Goal: Information Seeking & Learning: Learn about a topic

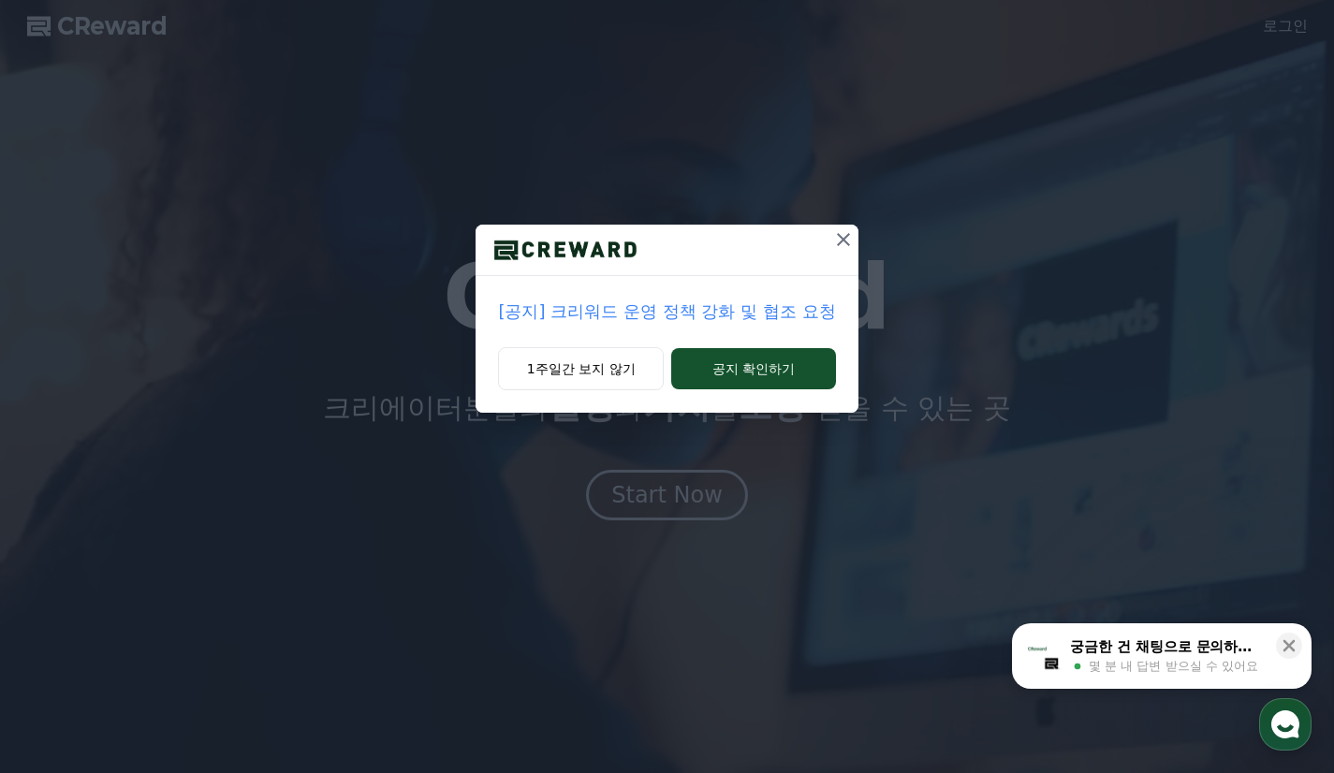
click at [693, 308] on p "[공지] 크리워드 운영 정책 강화 및 협조 요청" at bounding box center [666, 312] width 337 height 26
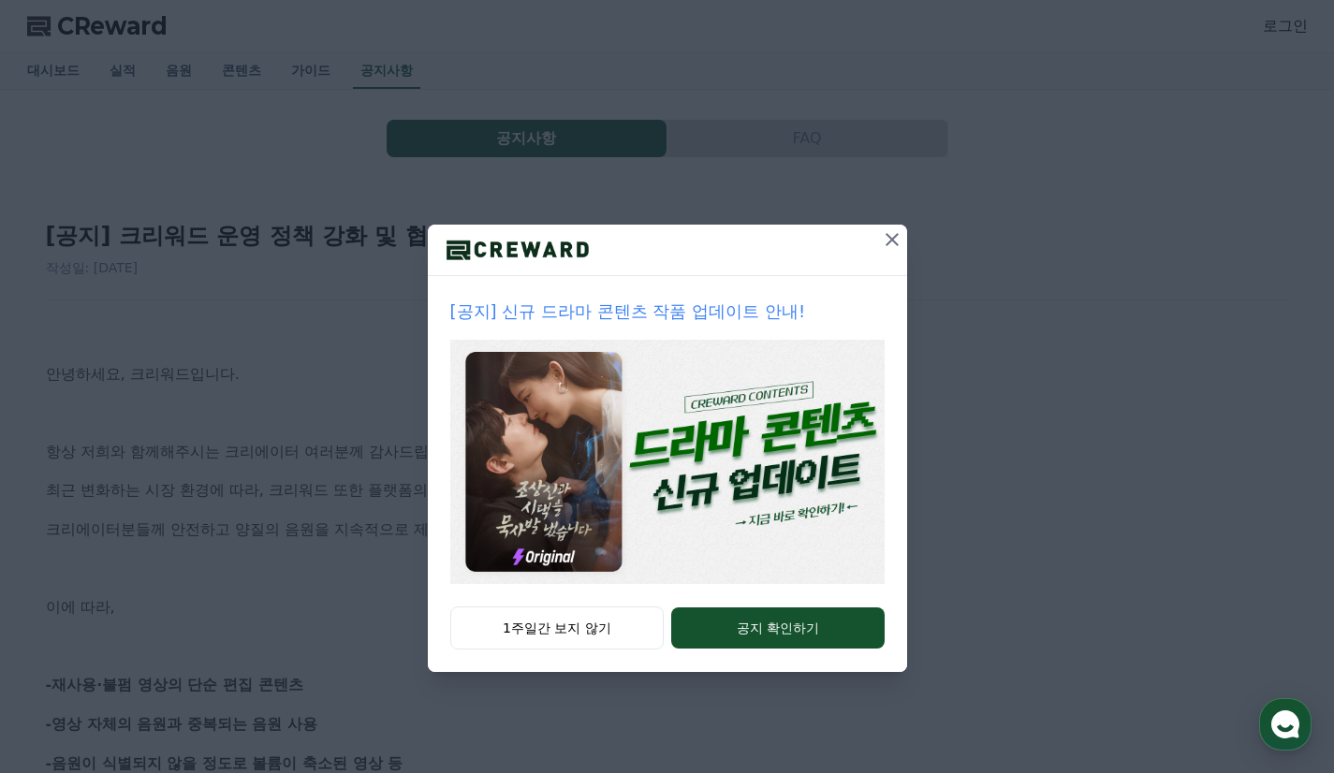
click at [897, 242] on icon at bounding box center [892, 239] width 22 height 22
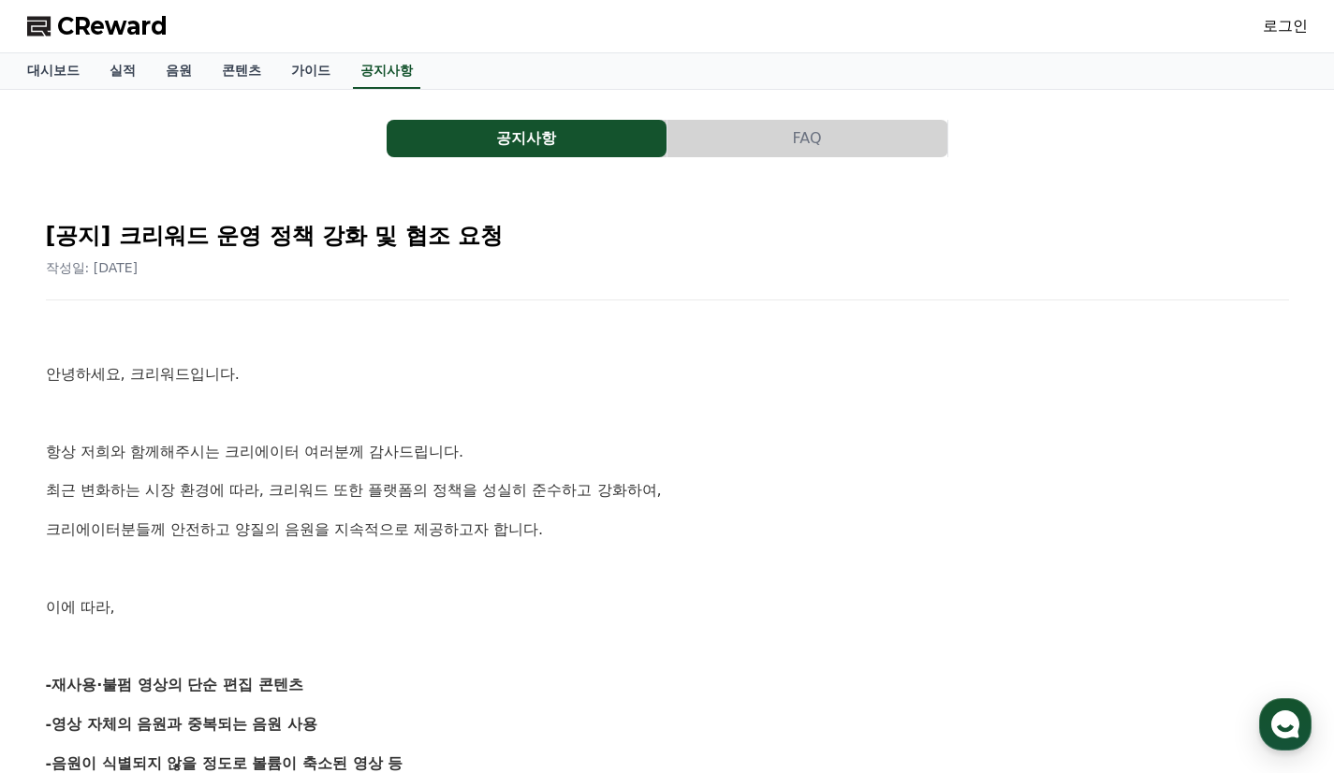
click at [101, 19] on span "CReward" at bounding box center [112, 26] width 110 height 30
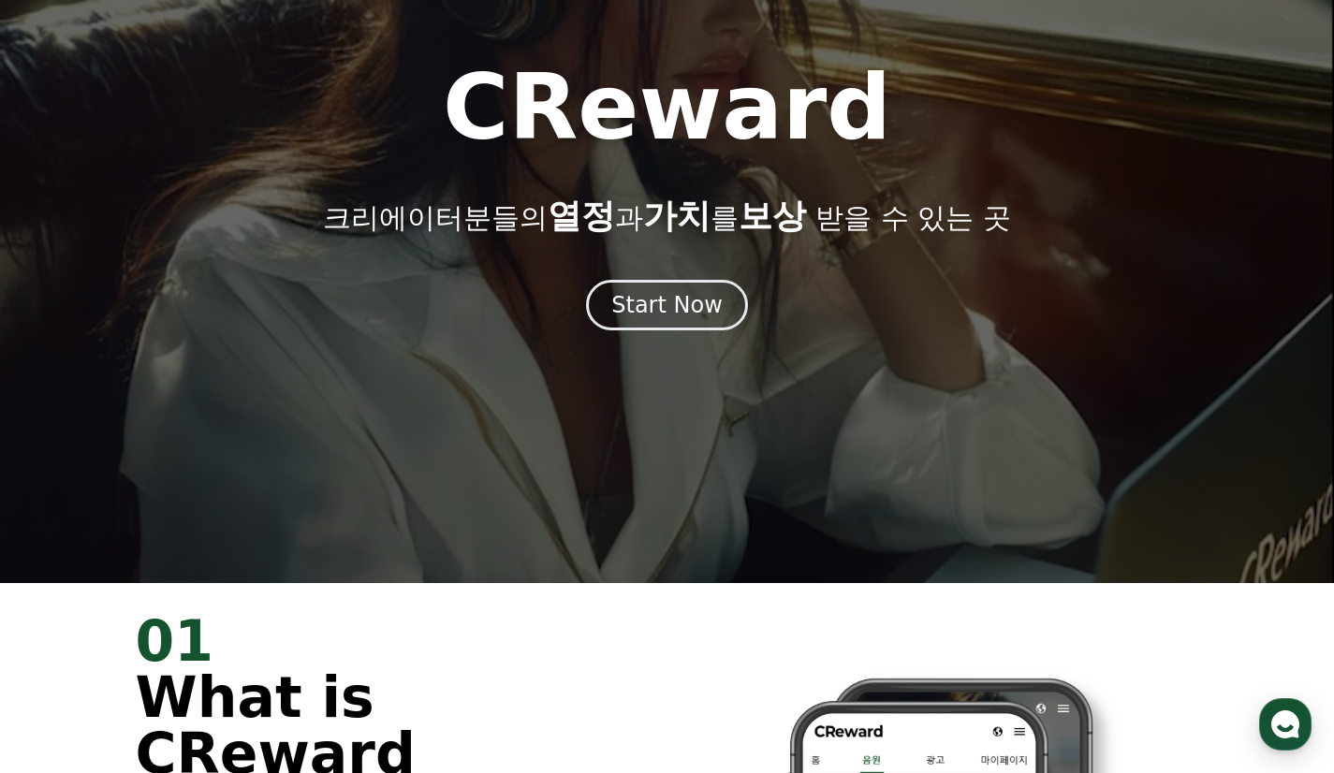
scroll to position [281, 0]
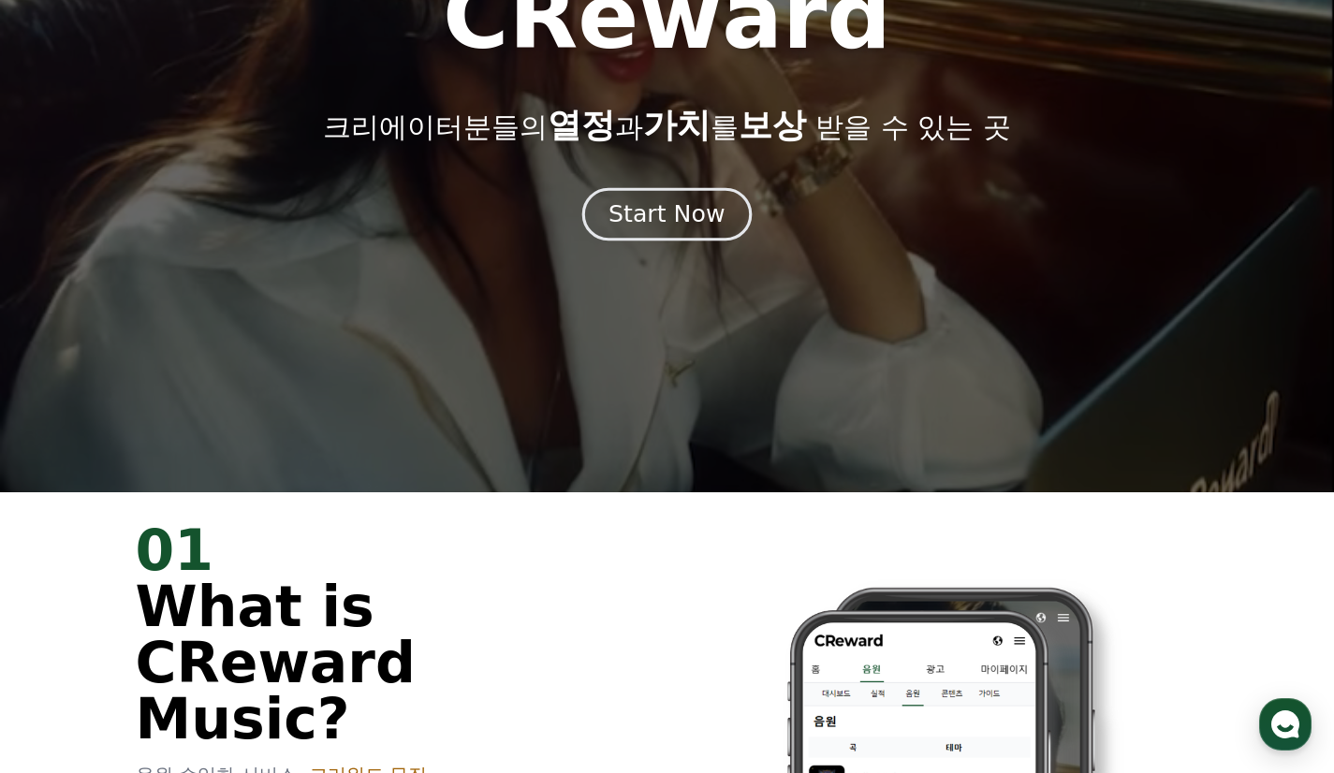
click at [701, 221] on div "Start Now" at bounding box center [667, 214] width 116 height 32
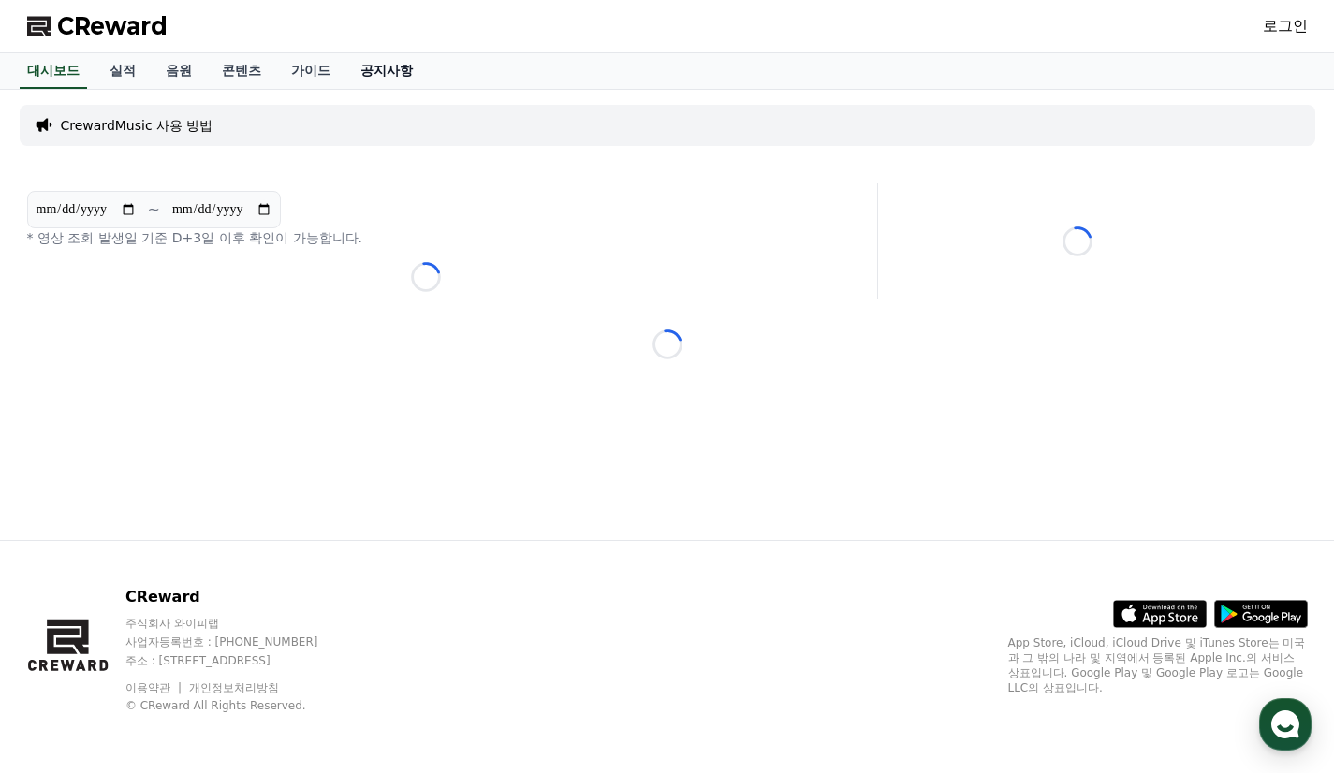
click at [377, 65] on link "공지사항" at bounding box center [386, 71] width 82 height 36
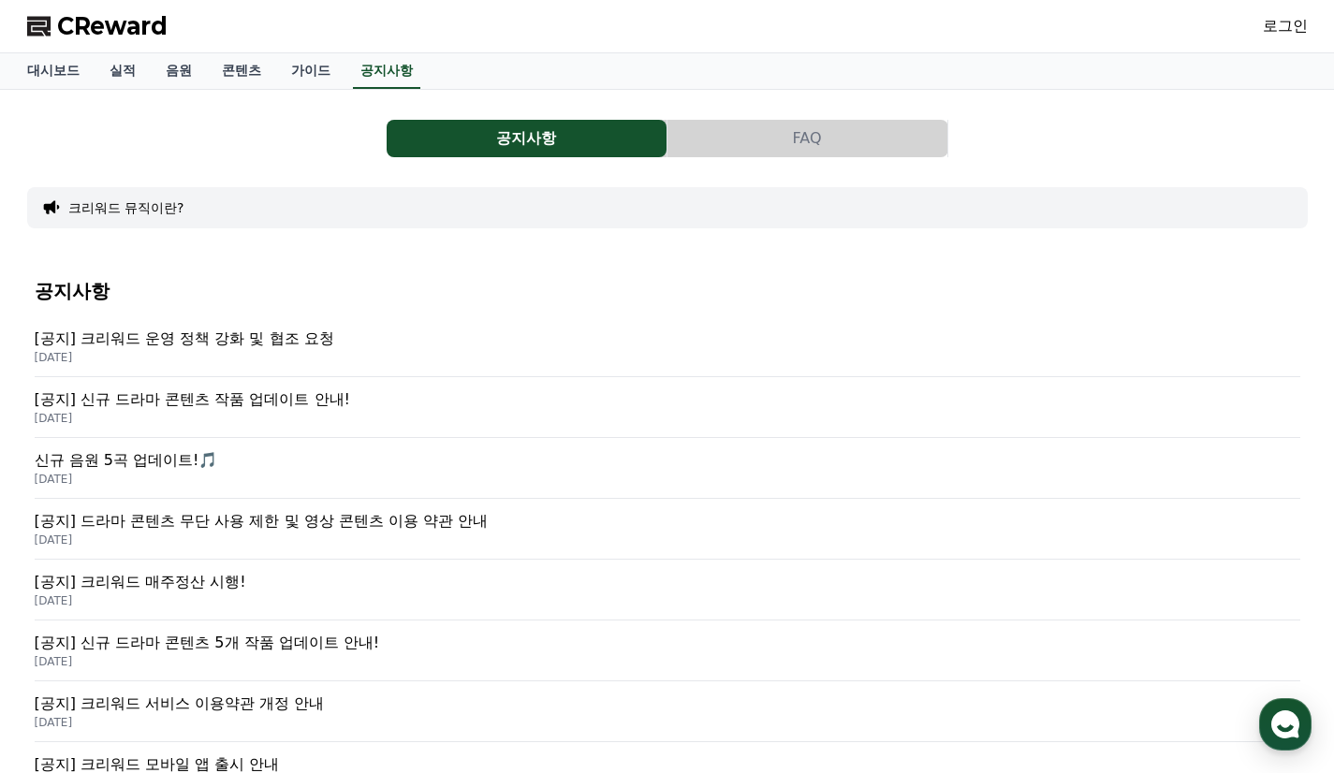
scroll to position [94, 0]
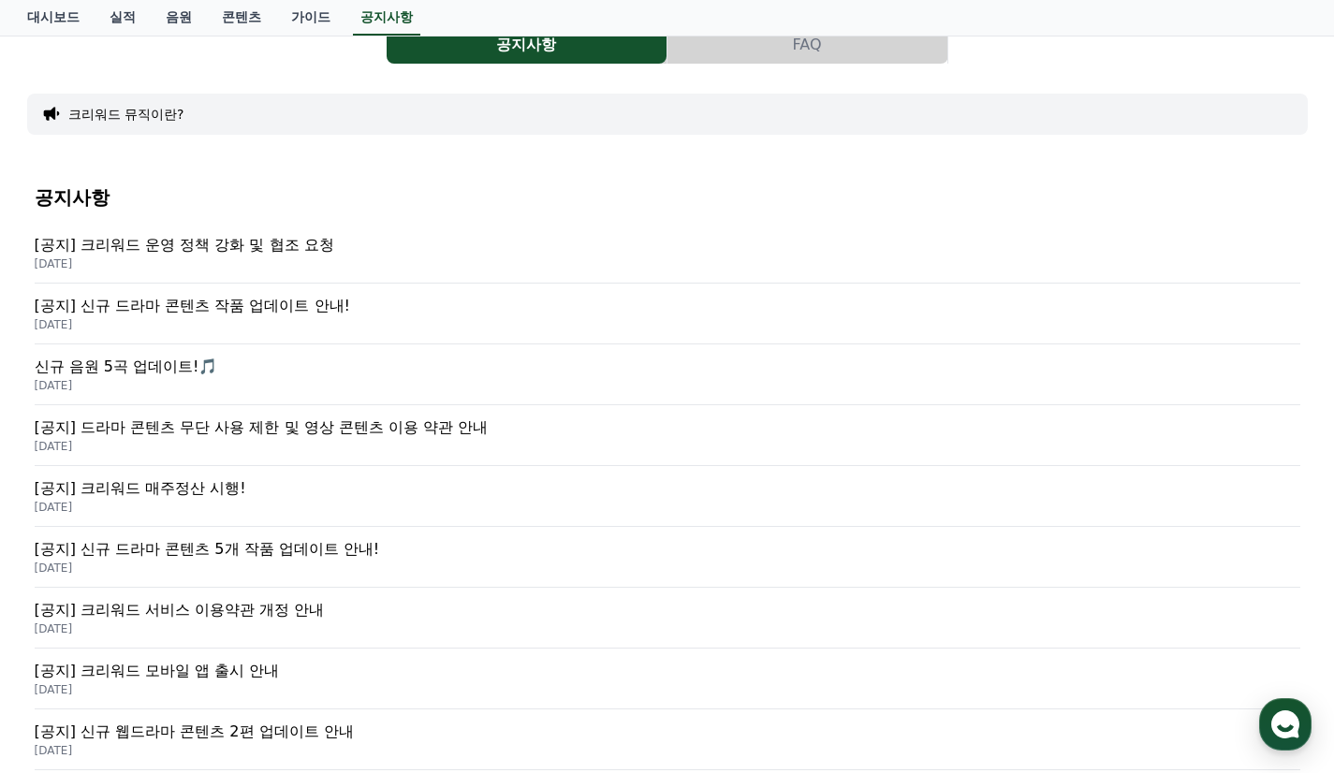
click at [179, 364] on p "신규 음원 5곡 업데이트!🎵" at bounding box center [668, 367] width 1266 height 22
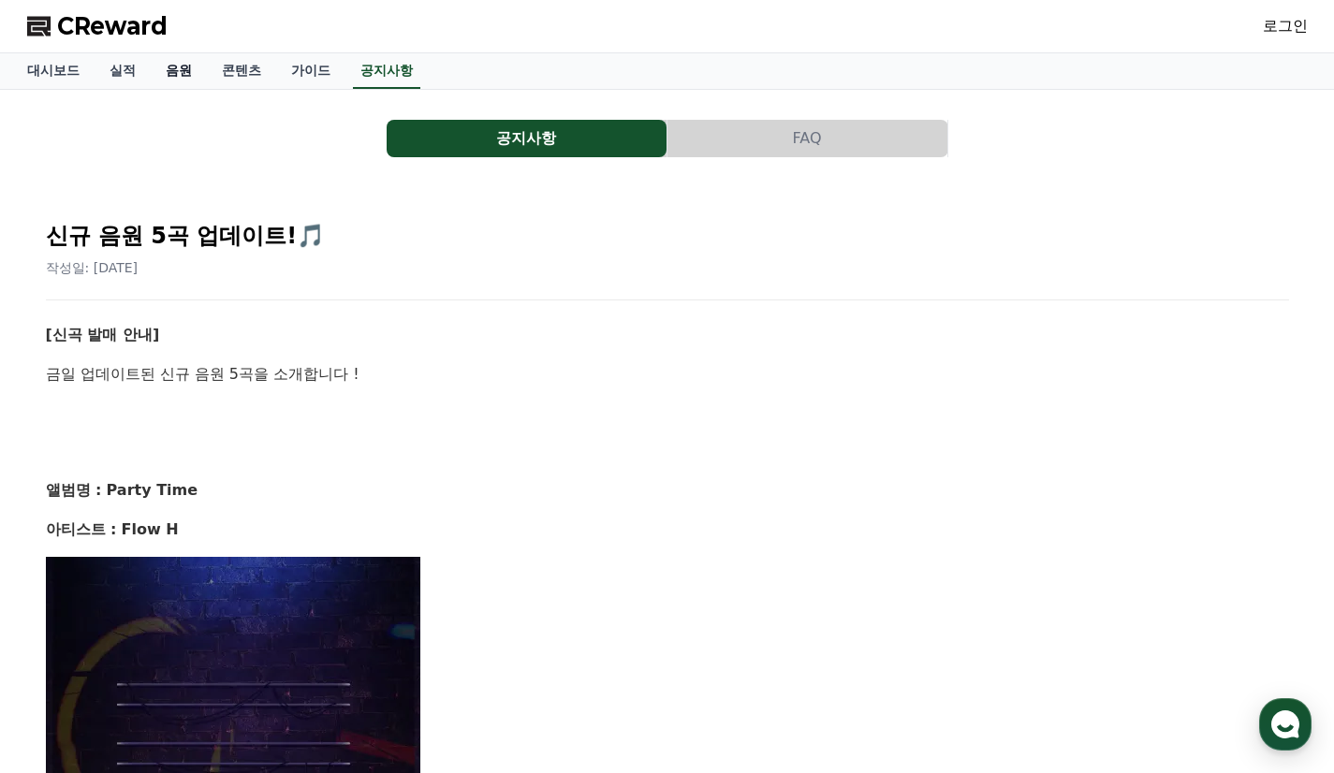
click at [180, 60] on link "음원" at bounding box center [179, 71] width 56 height 36
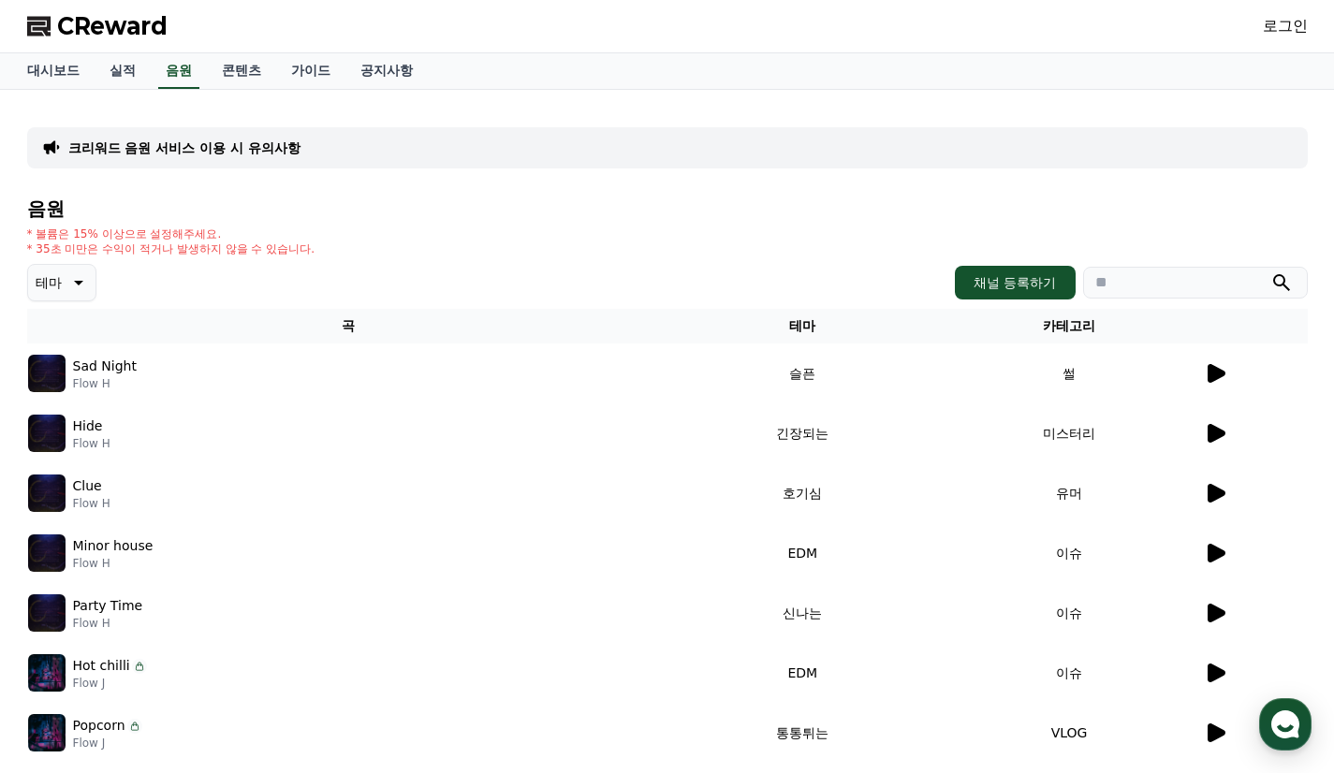
click at [125, 363] on p "Sad Night" at bounding box center [105, 367] width 64 height 20
click at [1208, 371] on icon at bounding box center [1217, 373] width 18 height 19
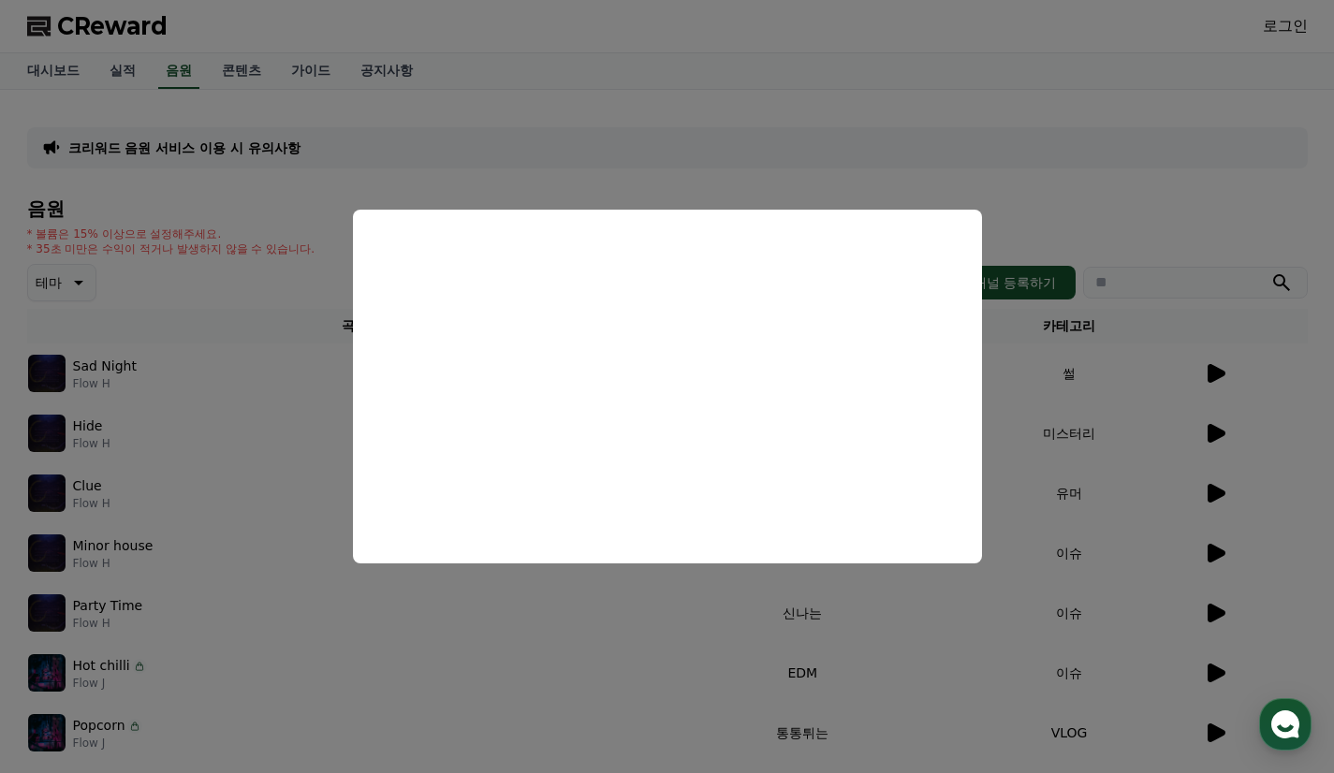
click at [1131, 164] on button "close modal" at bounding box center [667, 386] width 1334 height 773
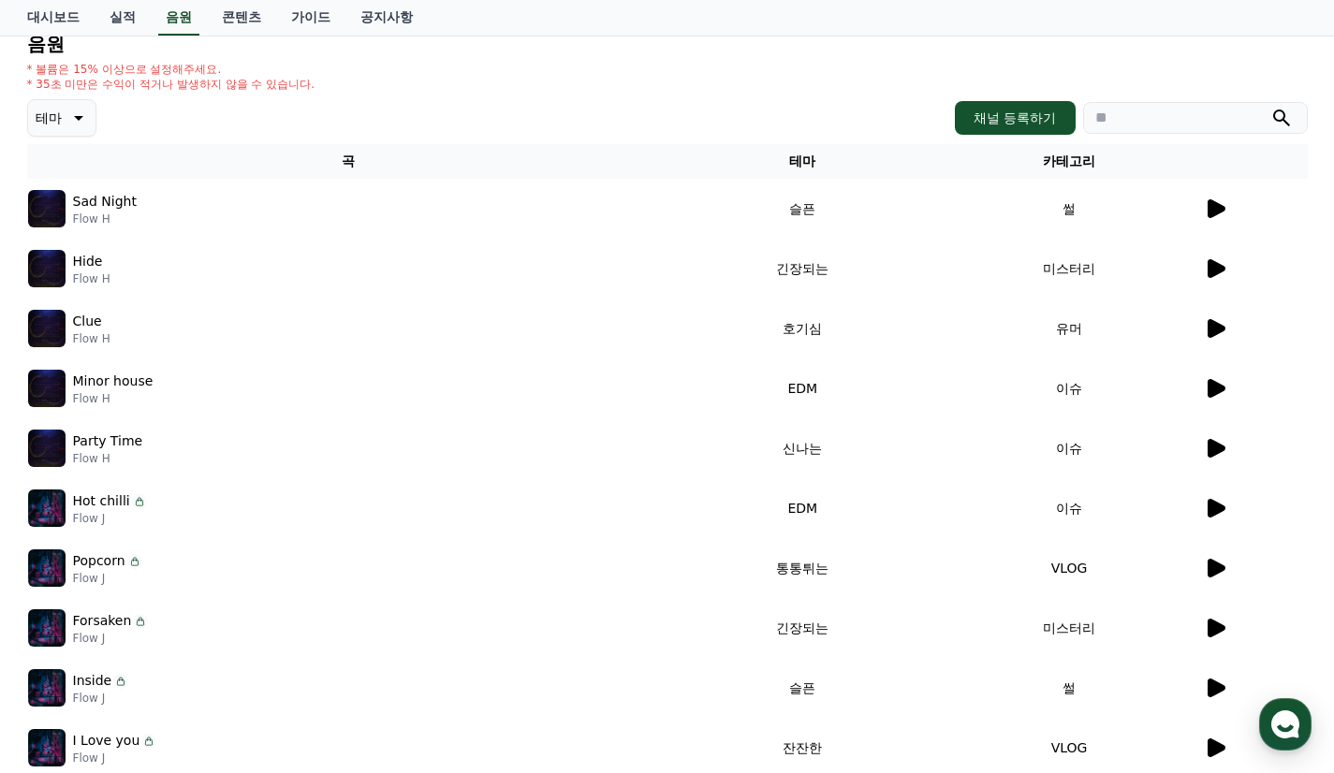
scroll to position [187, 0]
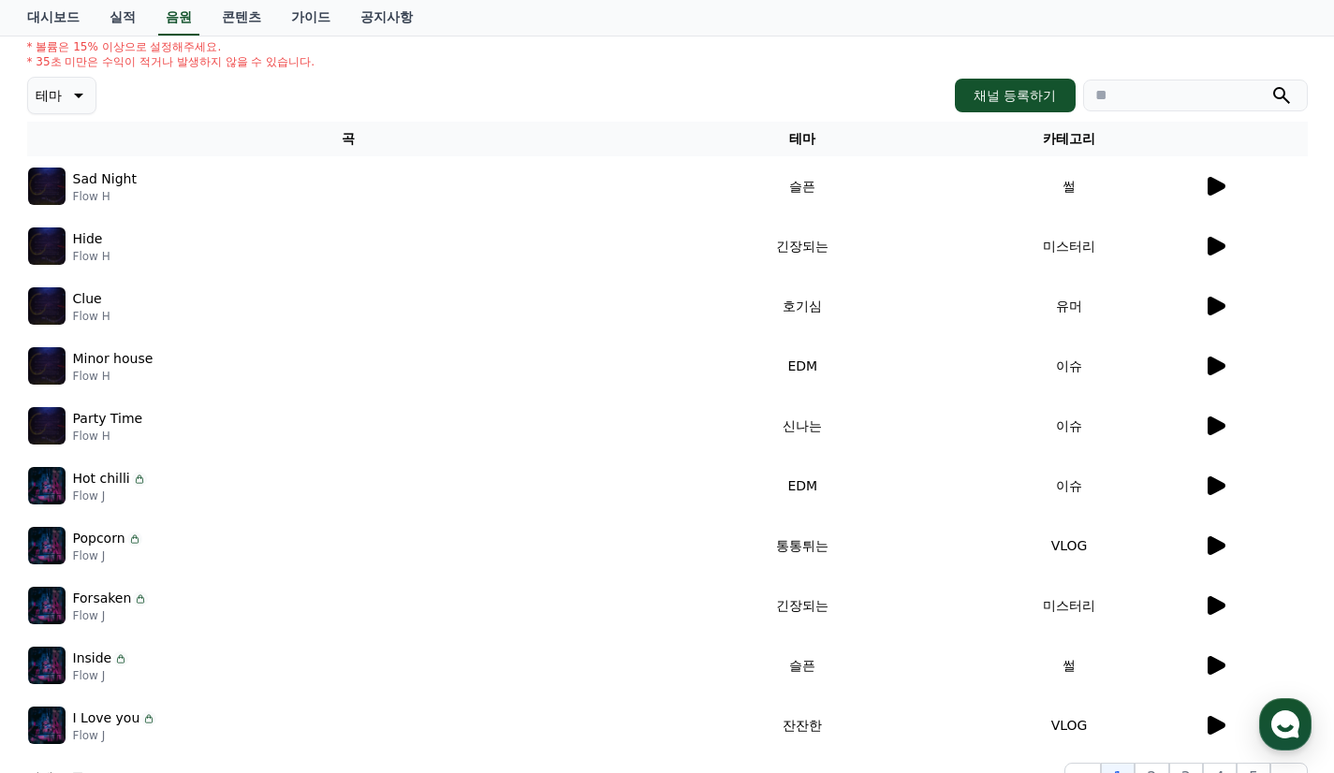
click at [1219, 306] on icon at bounding box center [1217, 306] width 18 height 19
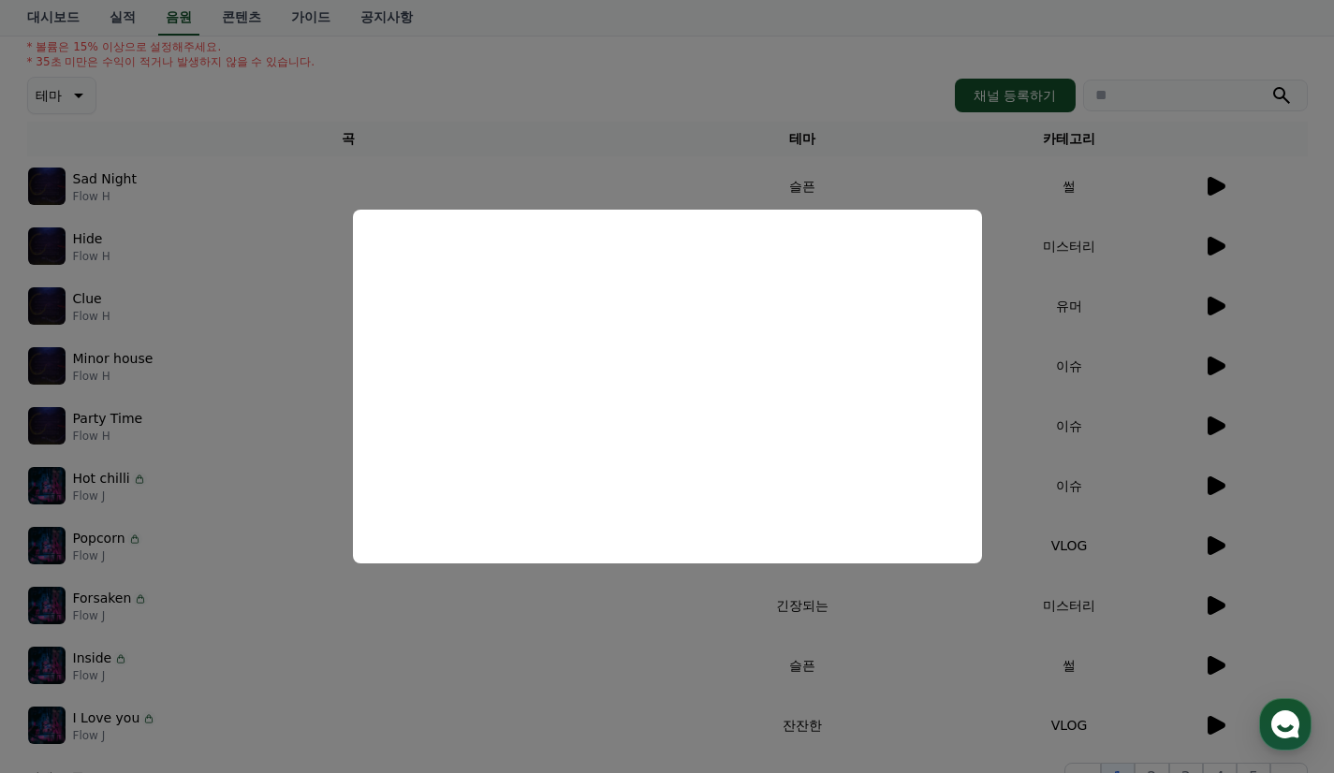
click at [1127, 389] on button "close modal" at bounding box center [667, 386] width 1334 height 773
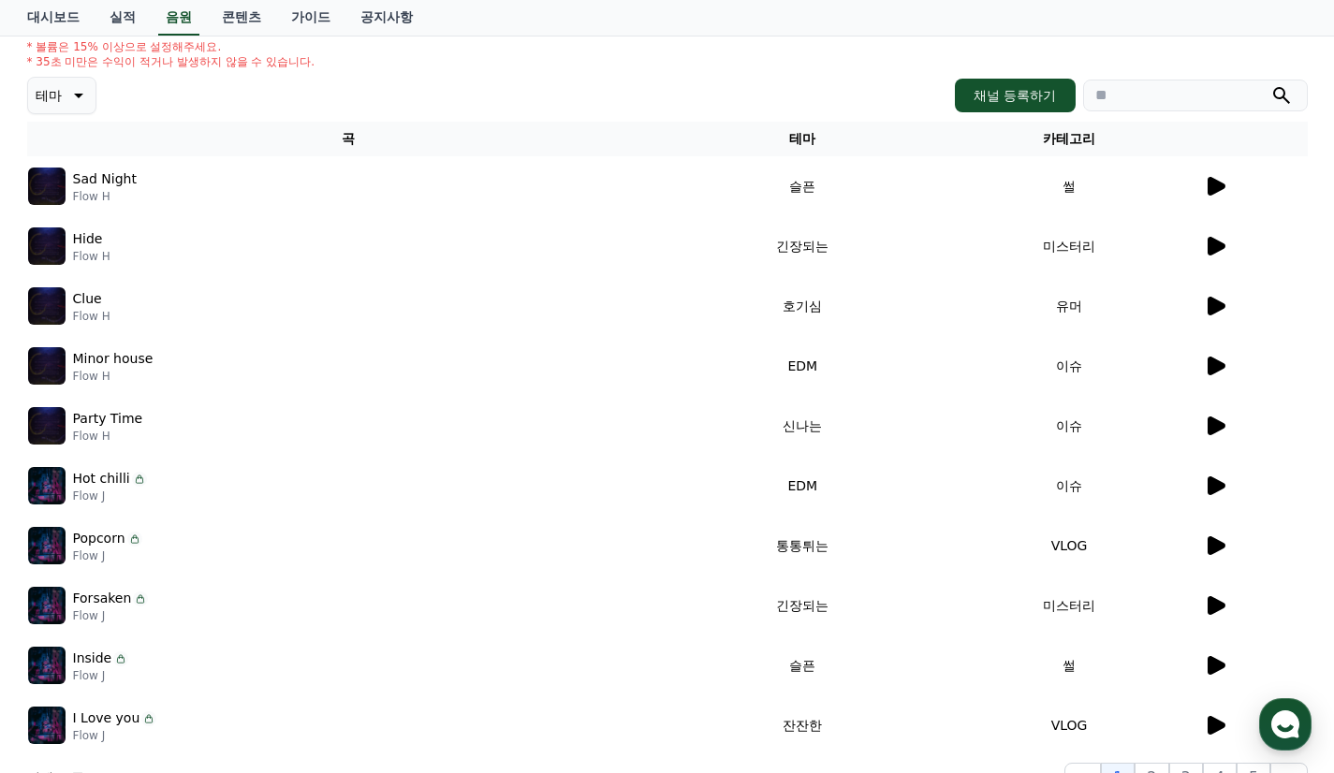
click at [1200, 375] on td "이슈" at bounding box center [1069, 366] width 267 height 60
click at [1209, 370] on icon at bounding box center [1217, 366] width 18 height 19
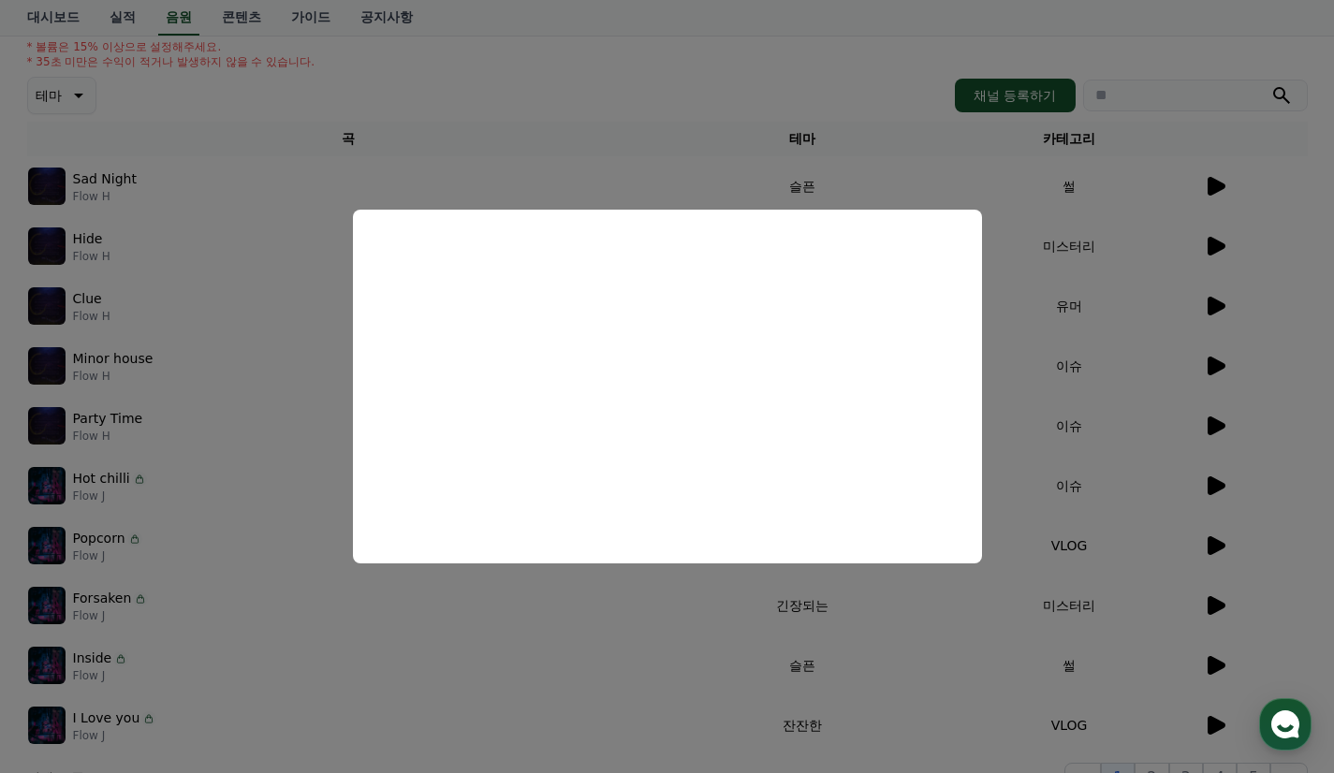
click at [1131, 393] on button "close modal" at bounding box center [667, 386] width 1334 height 773
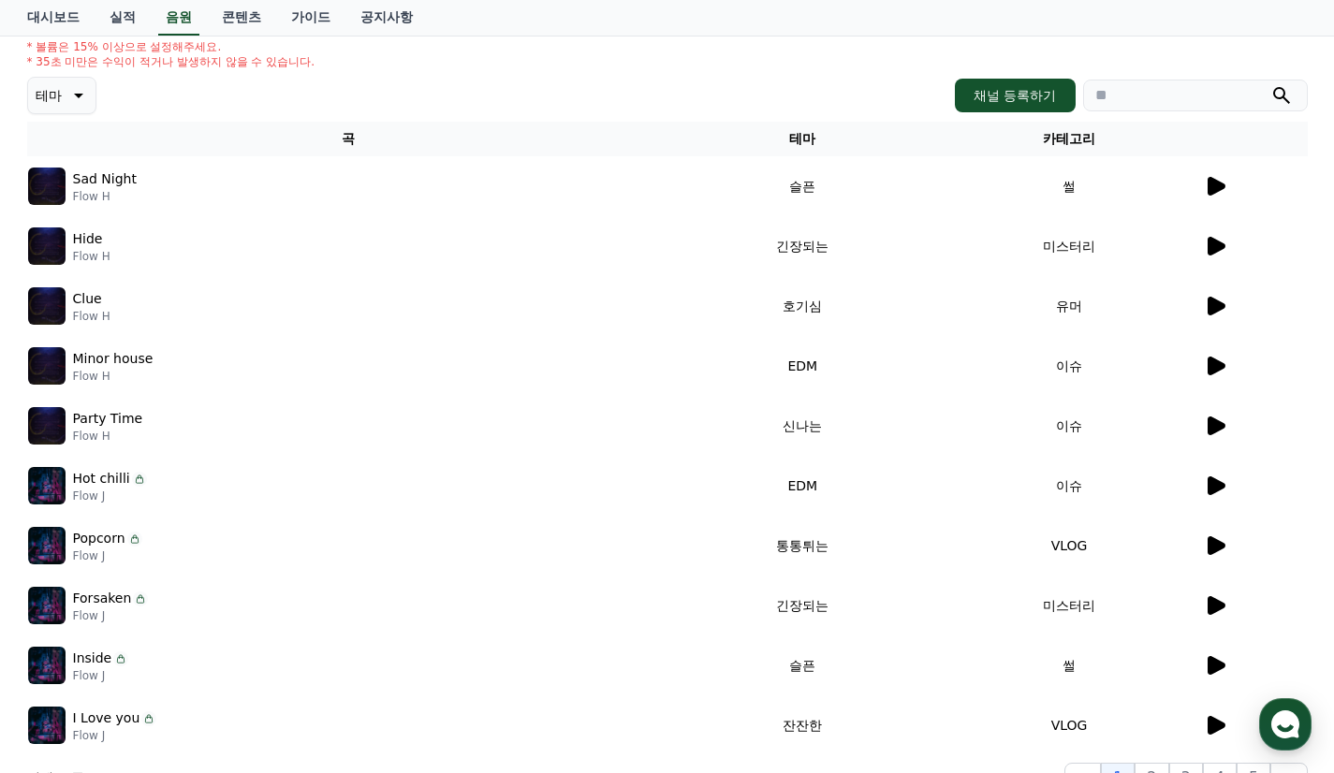
click at [1212, 423] on icon at bounding box center [1217, 426] width 18 height 19
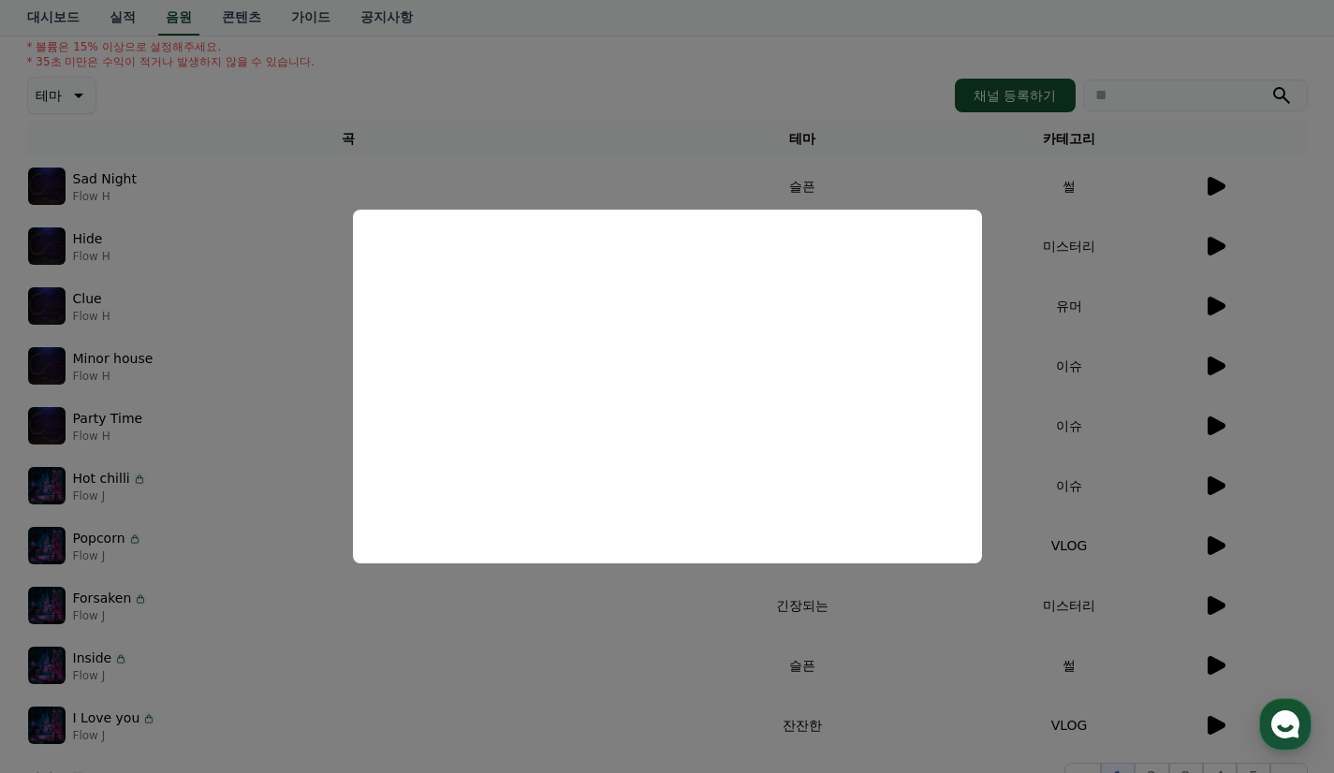
click at [1150, 407] on button "close modal" at bounding box center [667, 386] width 1334 height 773
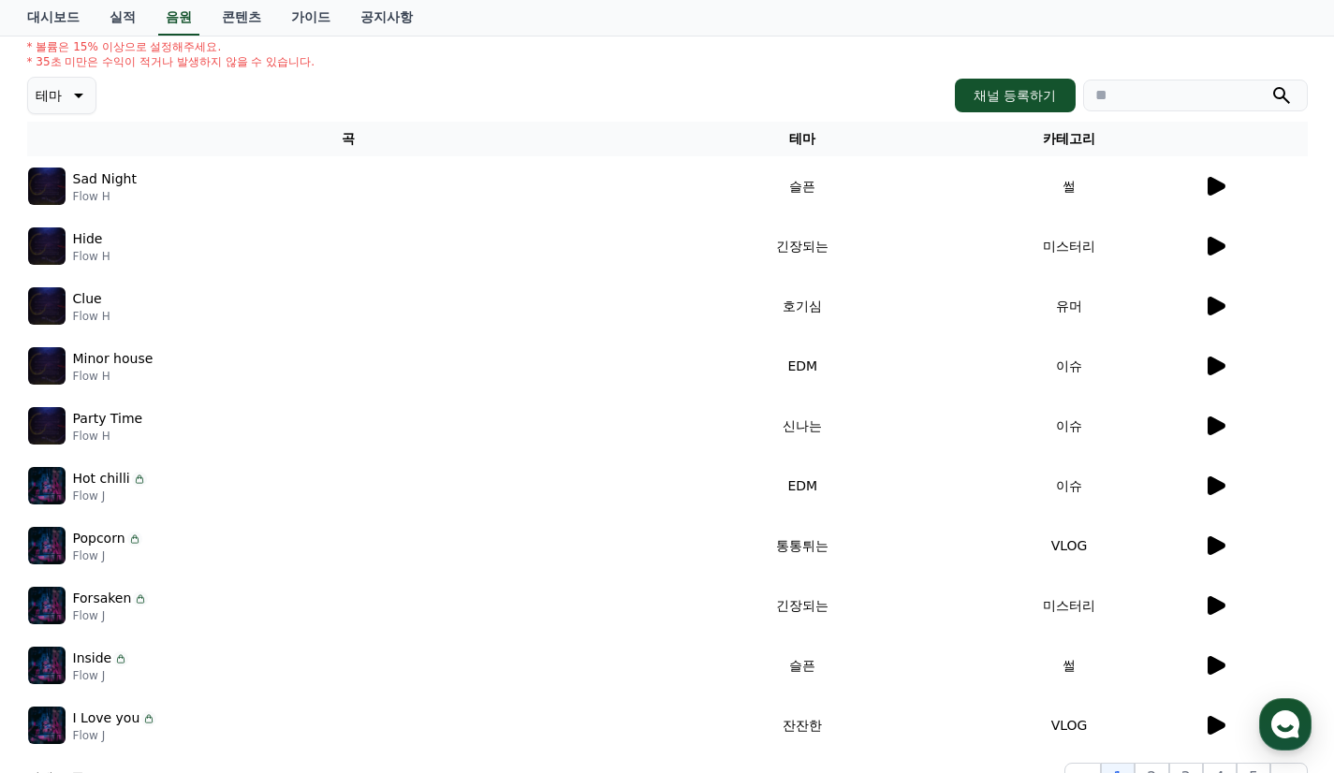
click at [1210, 481] on icon at bounding box center [1217, 486] width 18 height 19
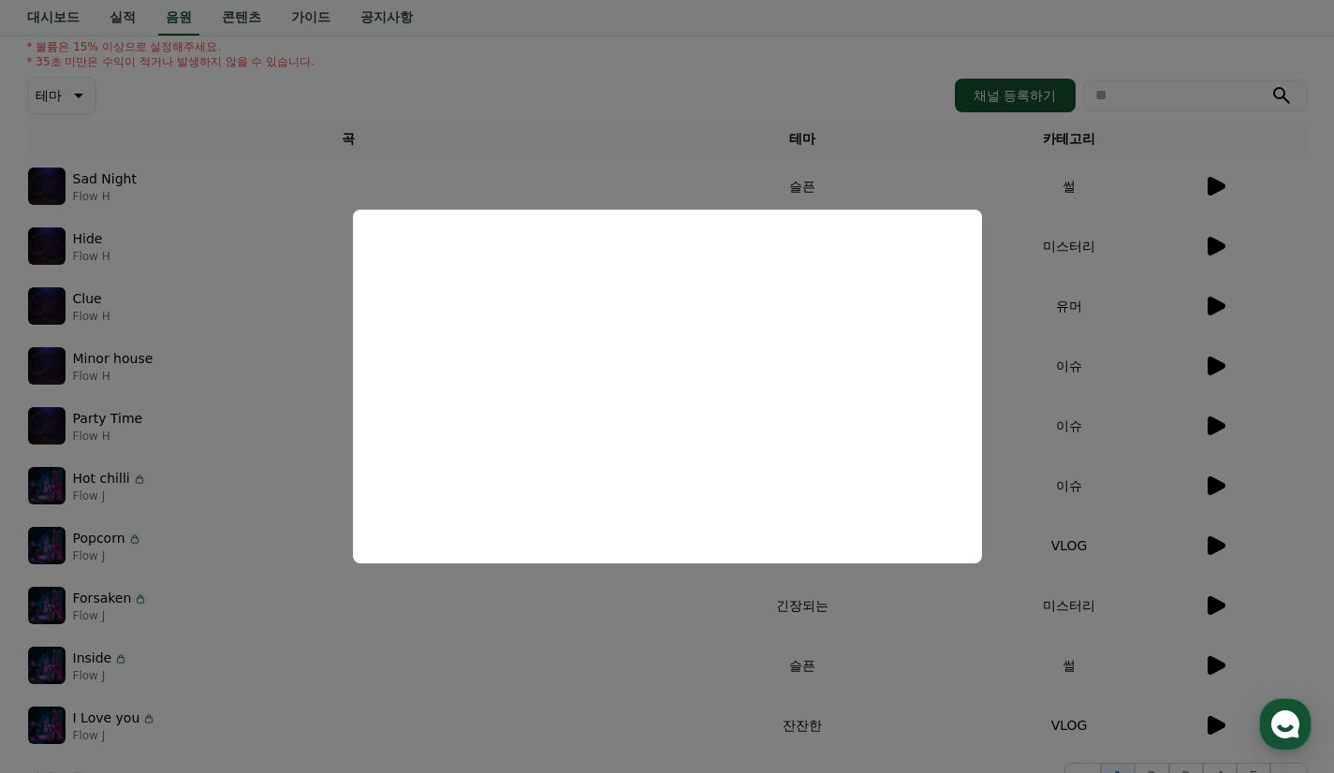
click at [1092, 414] on button "close modal" at bounding box center [667, 386] width 1334 height 773
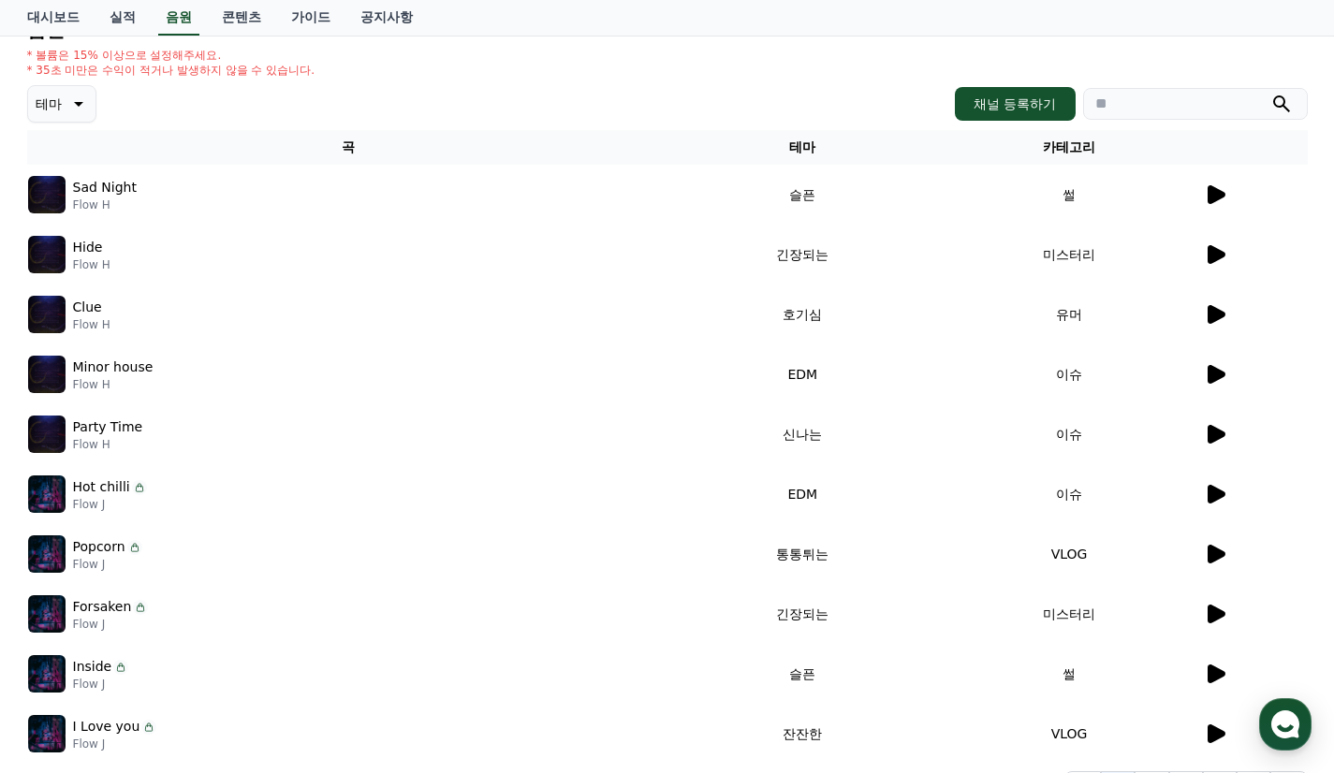
scroll to position [0, 0]
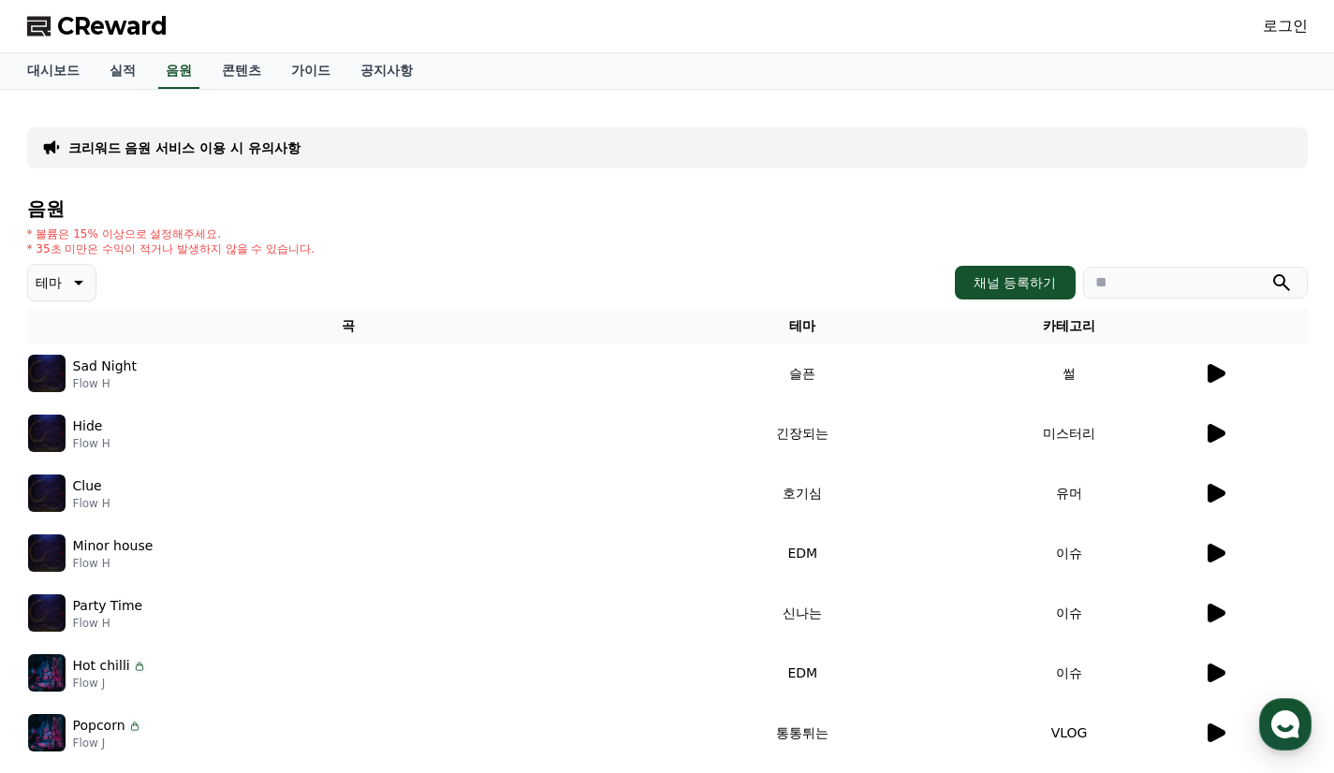
click at [90, 287] on button "테마" at bounding box center [61, 282] width 69 height 37
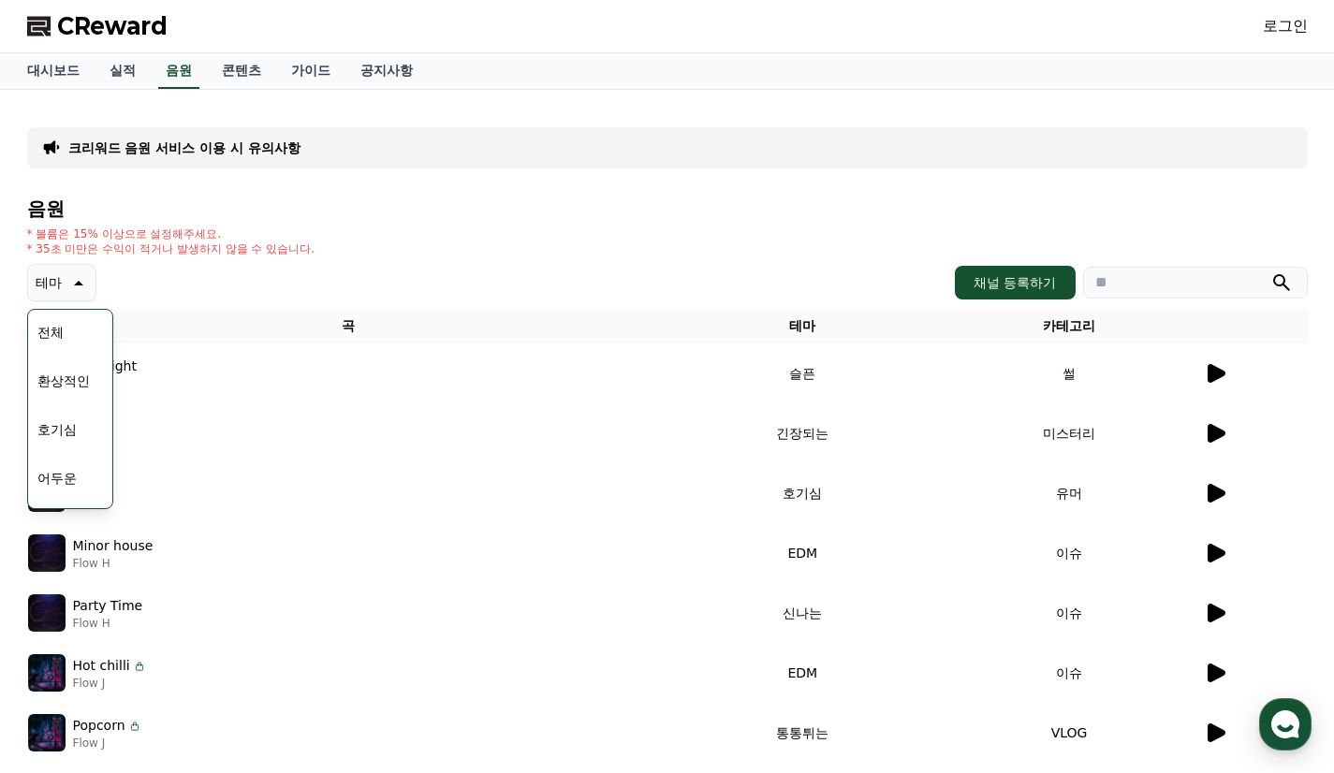
click at [70, 428] on button "호기심" at bounding box center [57, 429] width 54 height 41
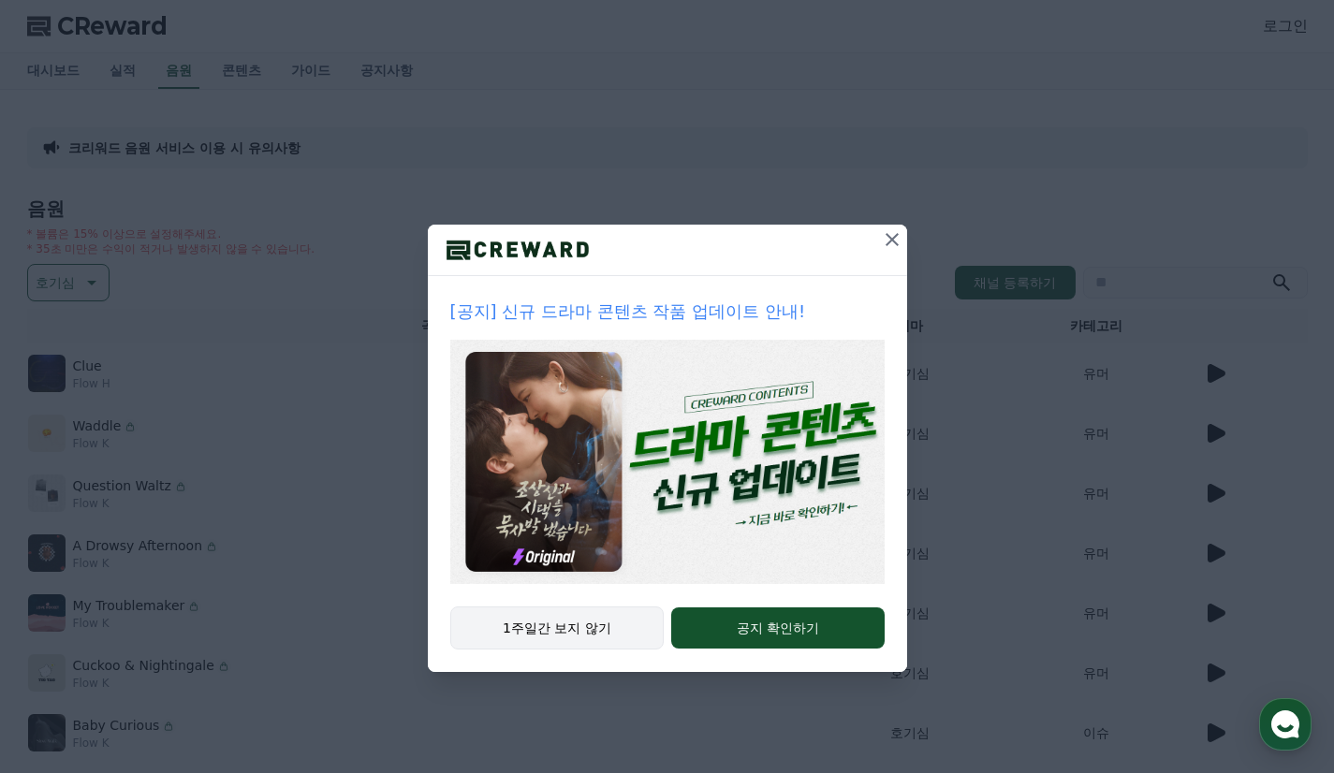
click at [585, 622] on button "1주일간 보지 않기" at bounding box center [557, 628] width 214 height 43
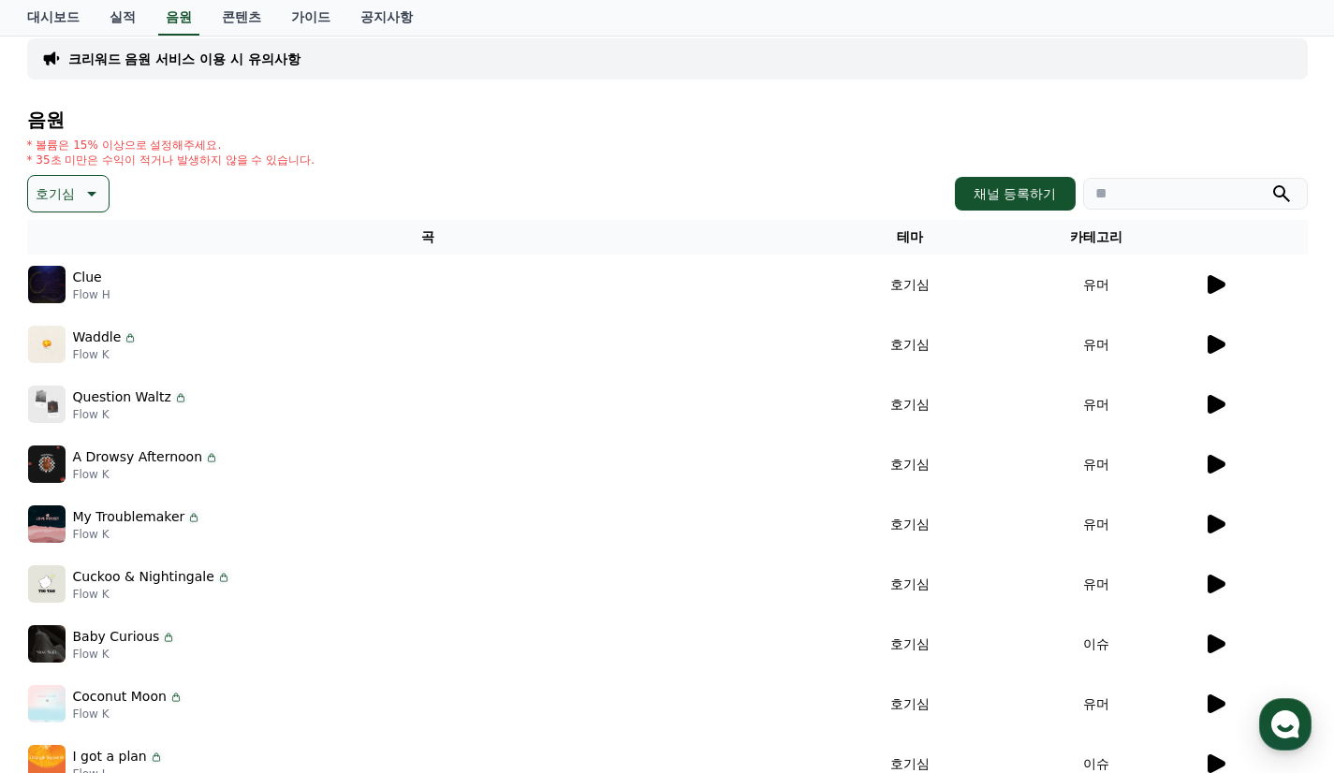
scroll to position [187, 0]
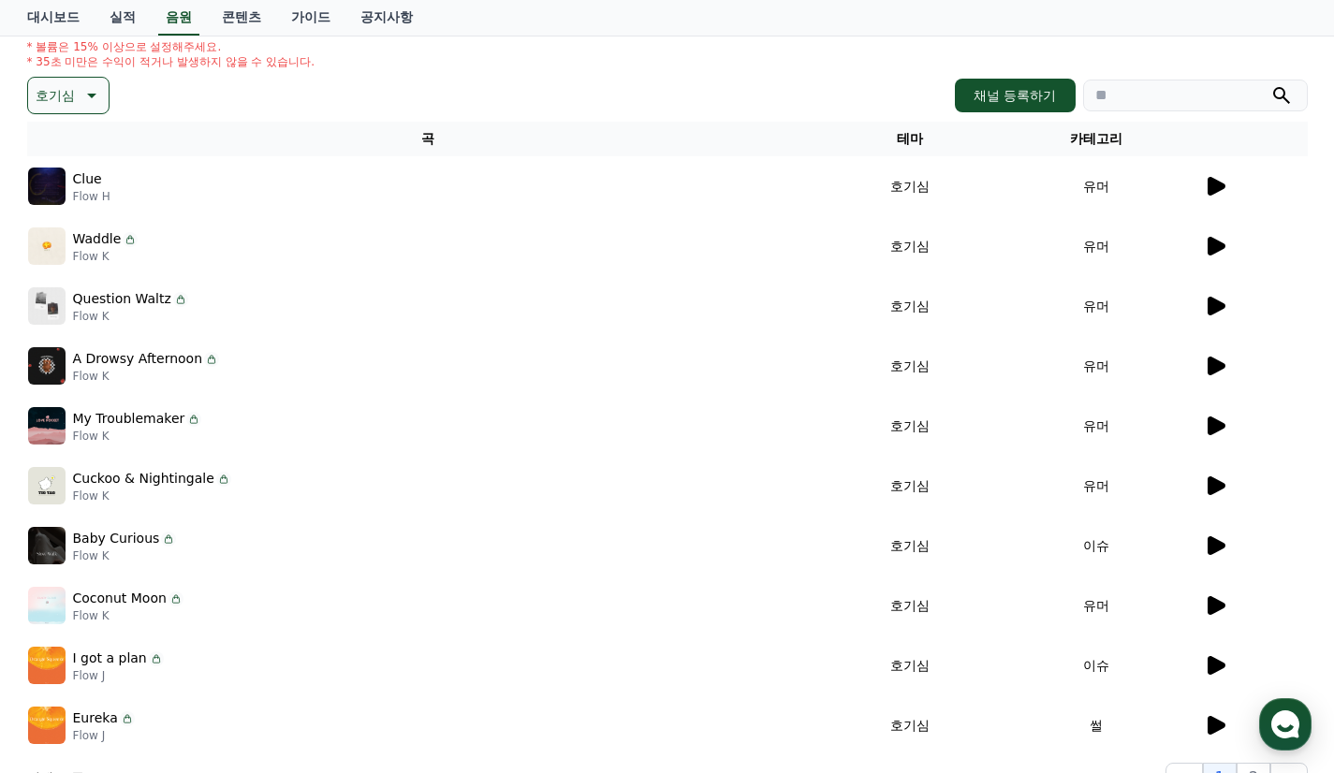
click at [206, 258] on div "Waddle Flow K" at bounding box center [428, 246] width 800 height 37
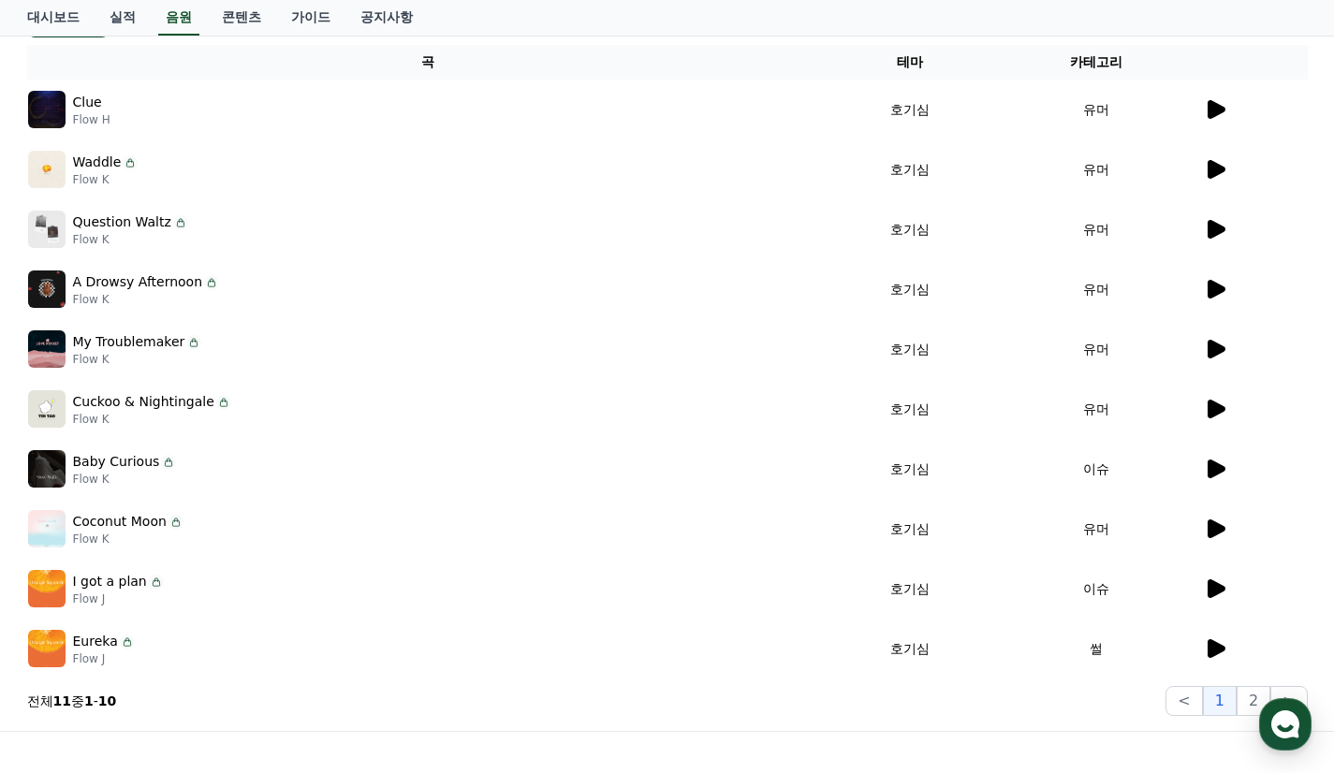
scroll to position [374, 0]
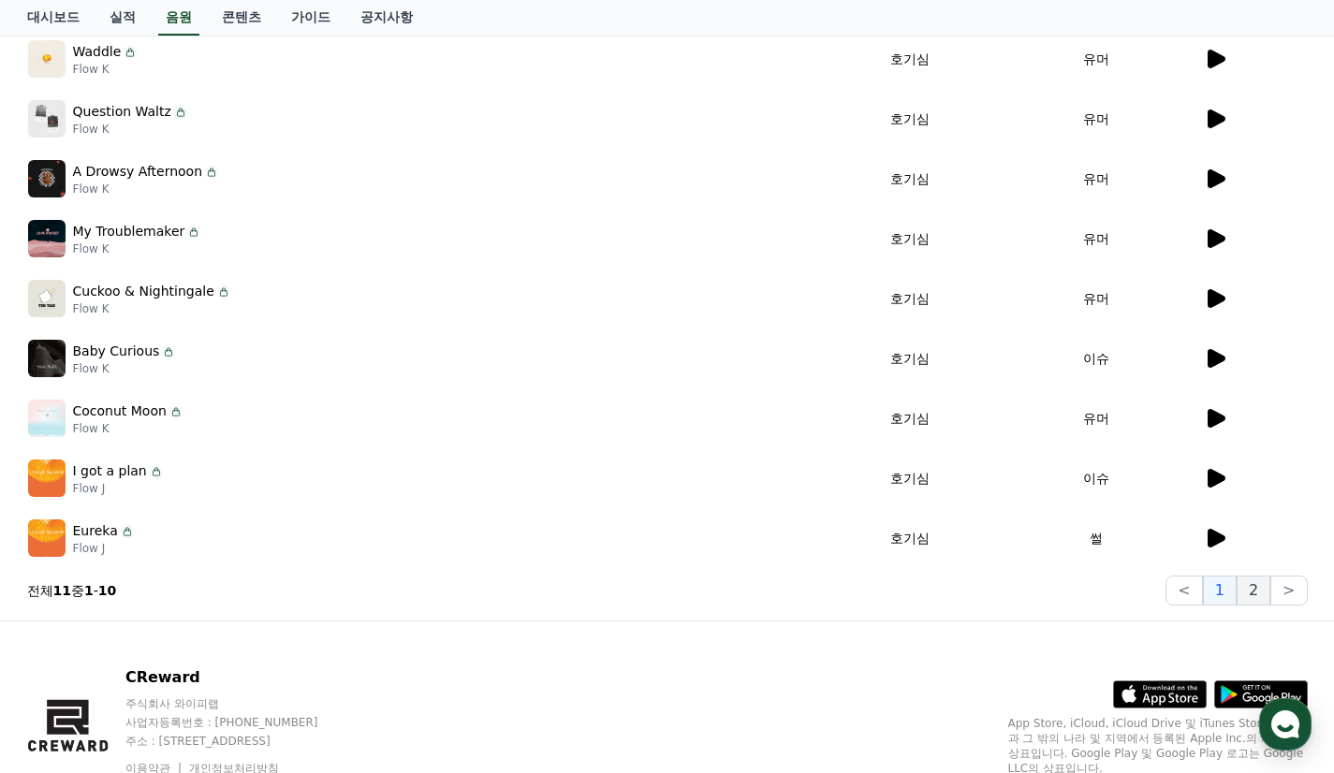
click at [1254, 593] on button "2" at bounding box center [1254, 591] width 34 height 30
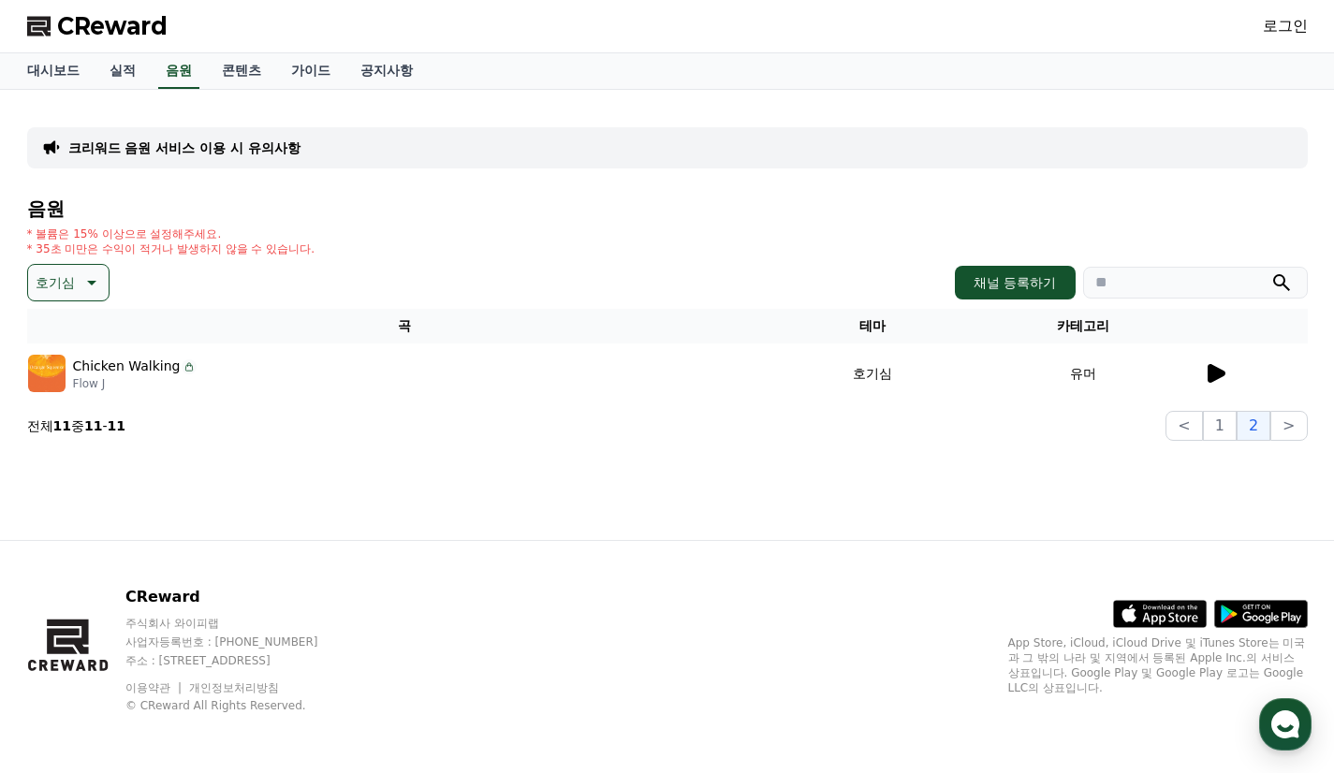
click at [1211, 371] on icon at bounding box center [1217, 373] width 18 height 19
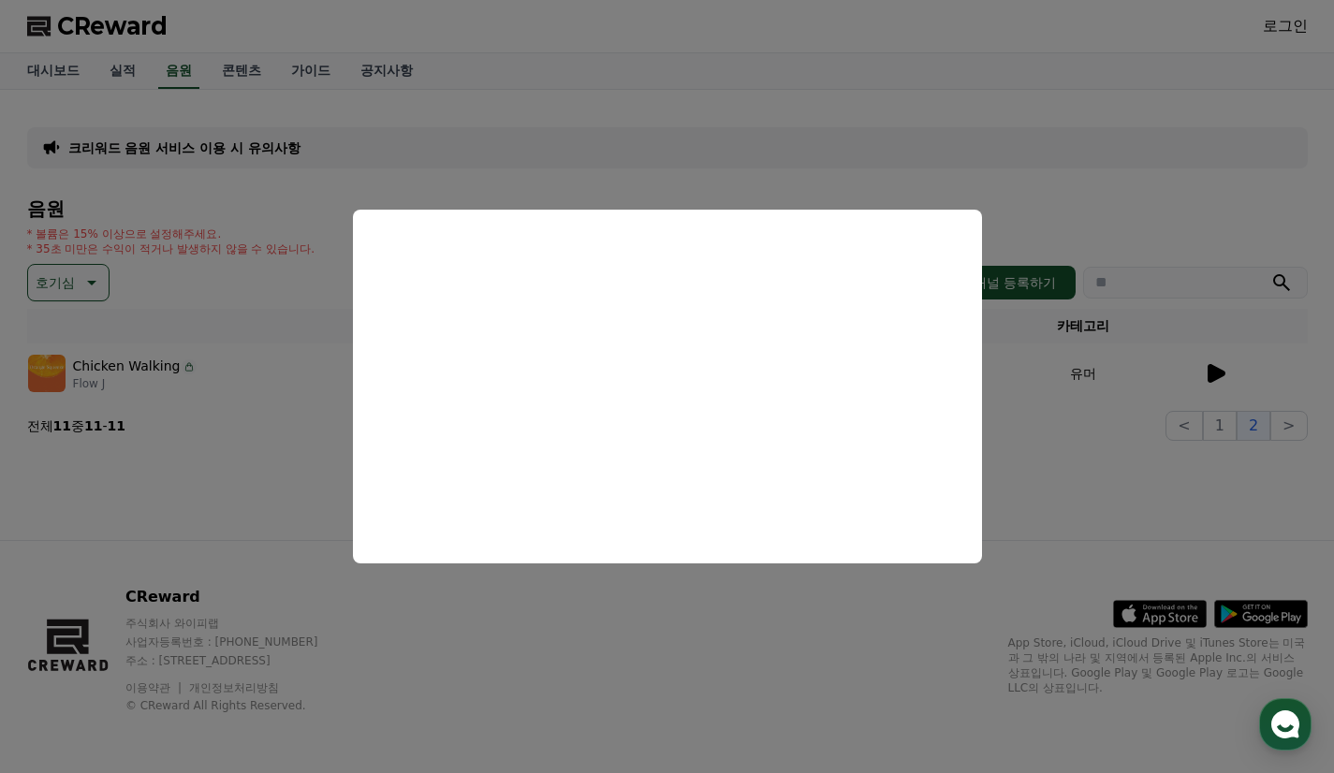
click at [1144, 382] on button "close modal" at bounding box center [667, 386] width 1334 height 773
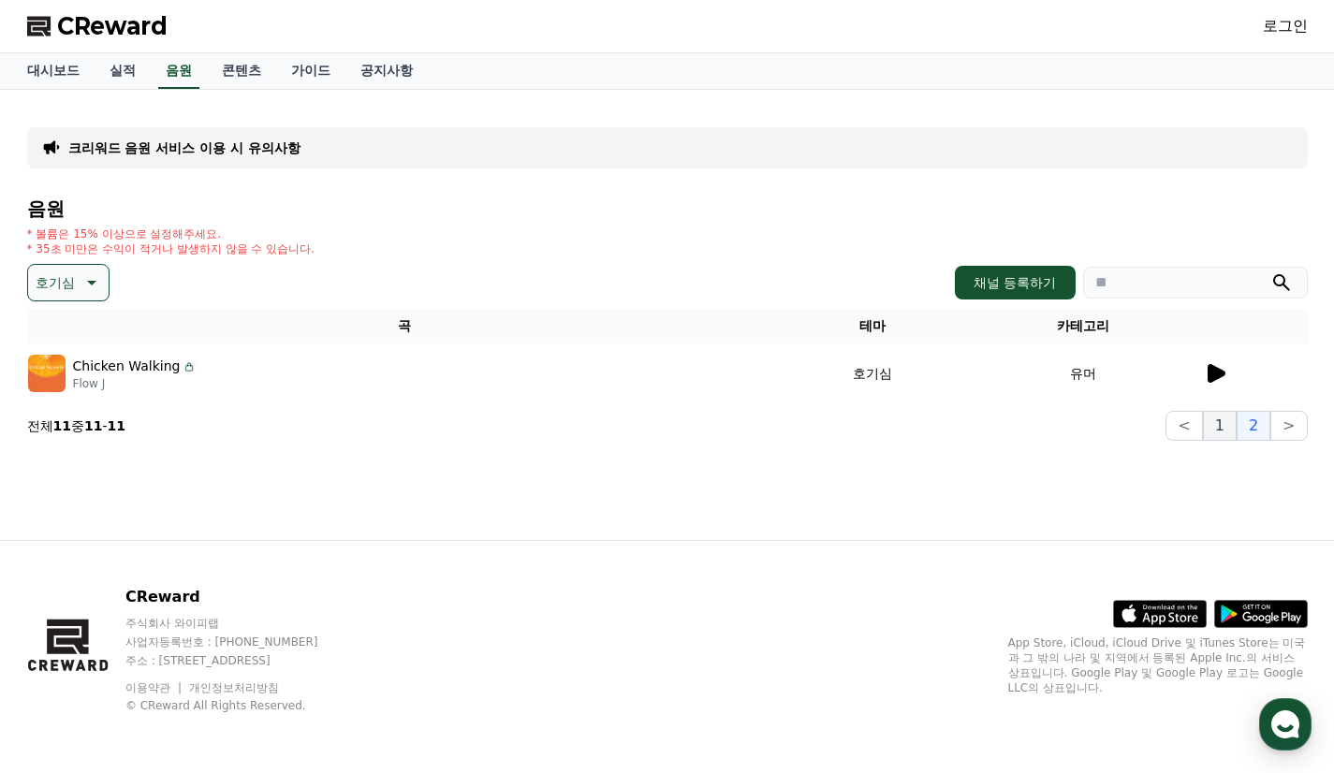
click at [1226, 429] on button "1" at bounding box center [1220, 426] width 34 height 30
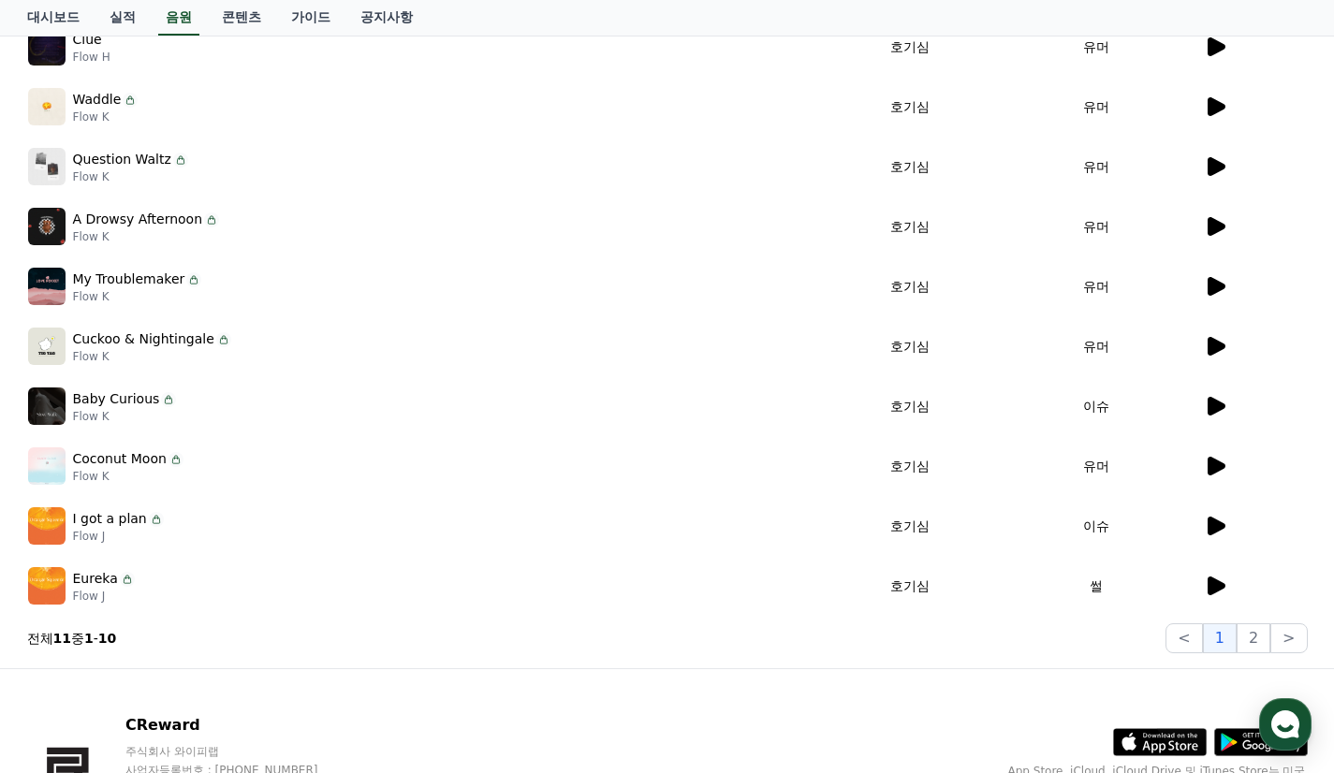
scroll to position [455, 0]
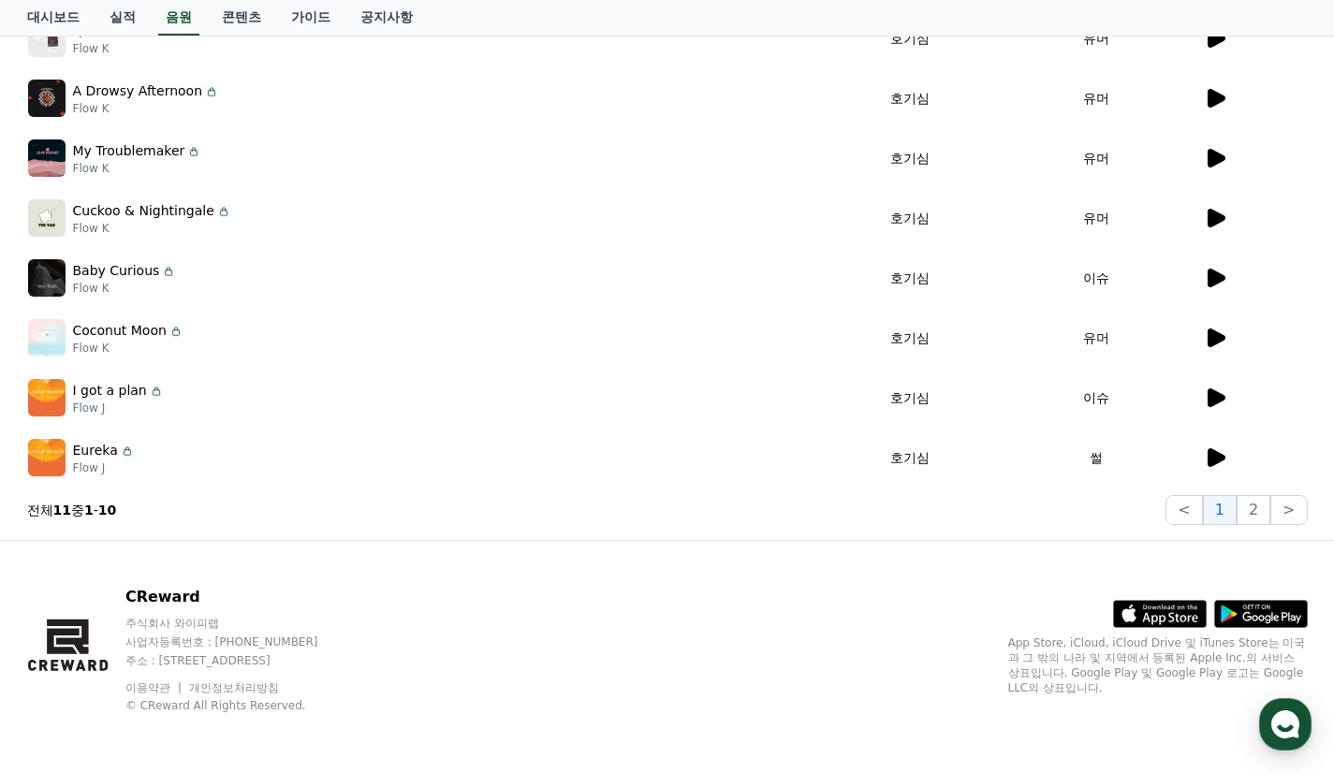
click at [1213, 457] on icon at bounding box center [1217, 457] width 18 height 19
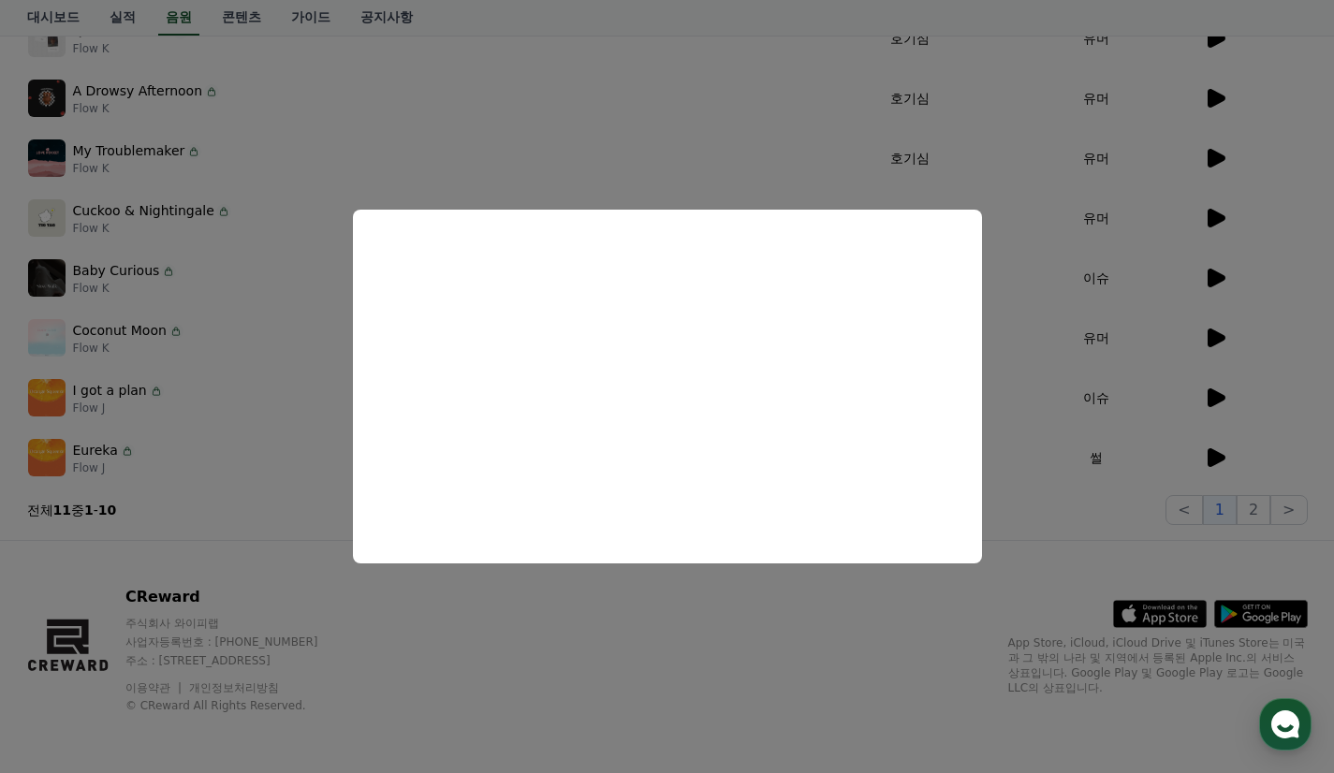
click at [1031, 399] on button "close modal" at bounding box center [667, 386] width 1334 height 773
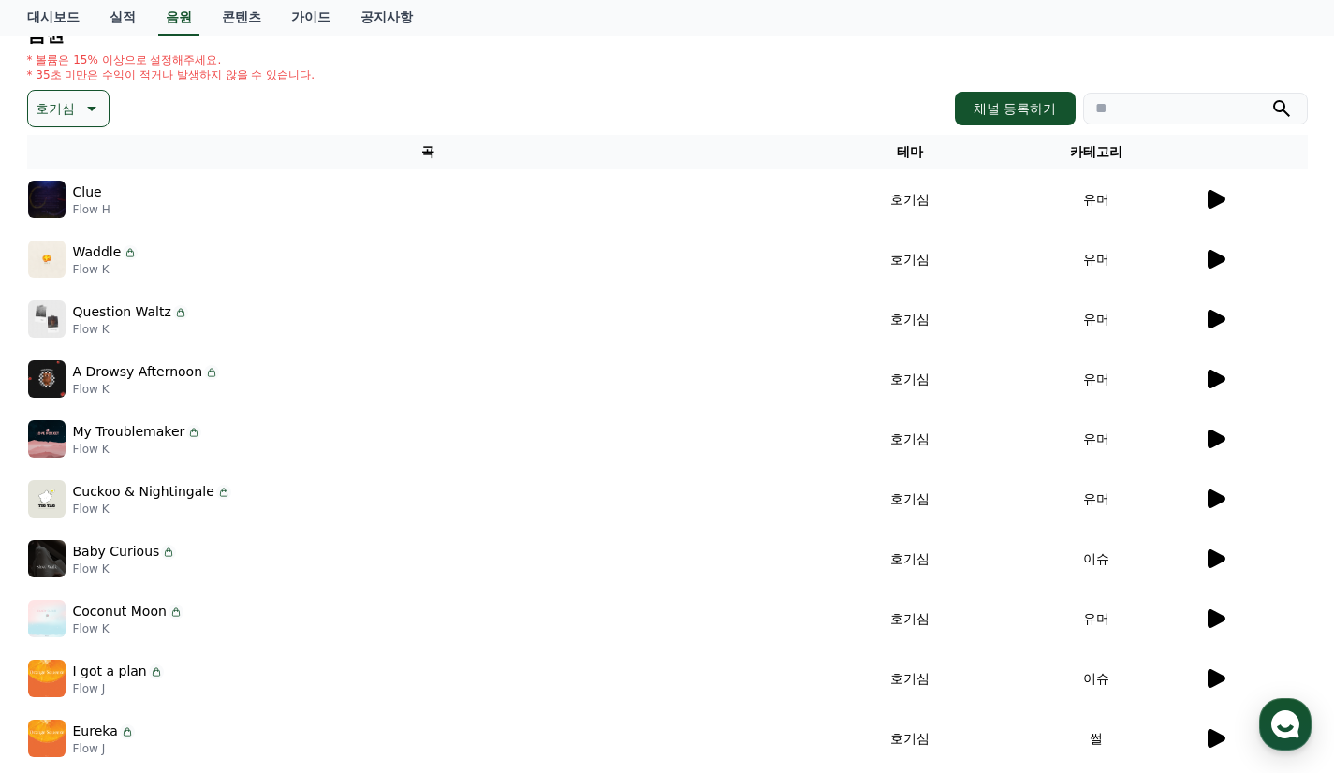
scroll to position [0, 0]
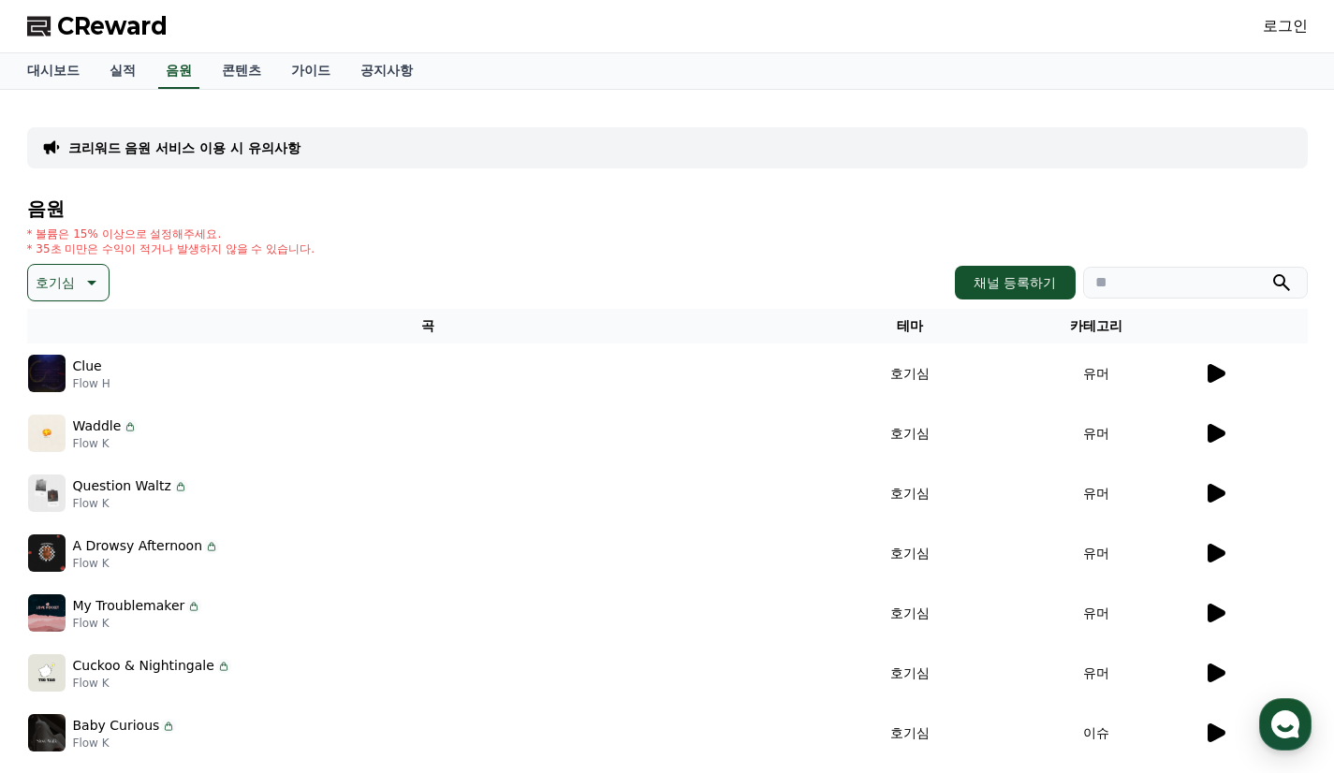
click at [75, 274] on button "호기심" at bounding box center [68, 282] width 82 height 37
click at [76, 336] on div "전체 환상적인 호기심 어두운 밝은 통통튀는 신나는 반전 웅장한 드라마틱 즐거움 분위기있는 EDM 그루브 슬픈 잔잔한 귀여운 감동적인 긴장되는 …" at bounding box center [70, 608] width 81 height 966
click at [51, 346] on button "밝은" at bounding box center [50, 339] width 41 height 41
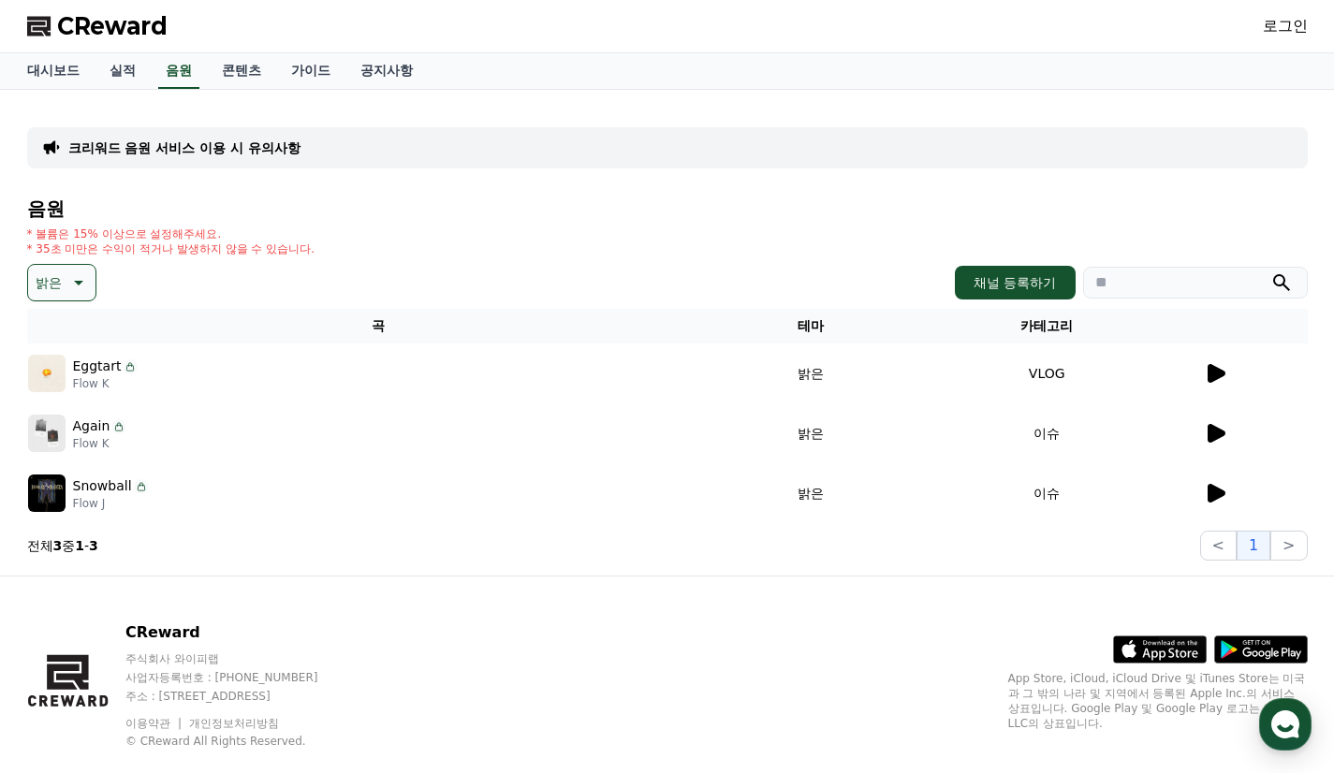
click at [1218, 379] on icon at bounding box center [1215, 373] width 22 height 22
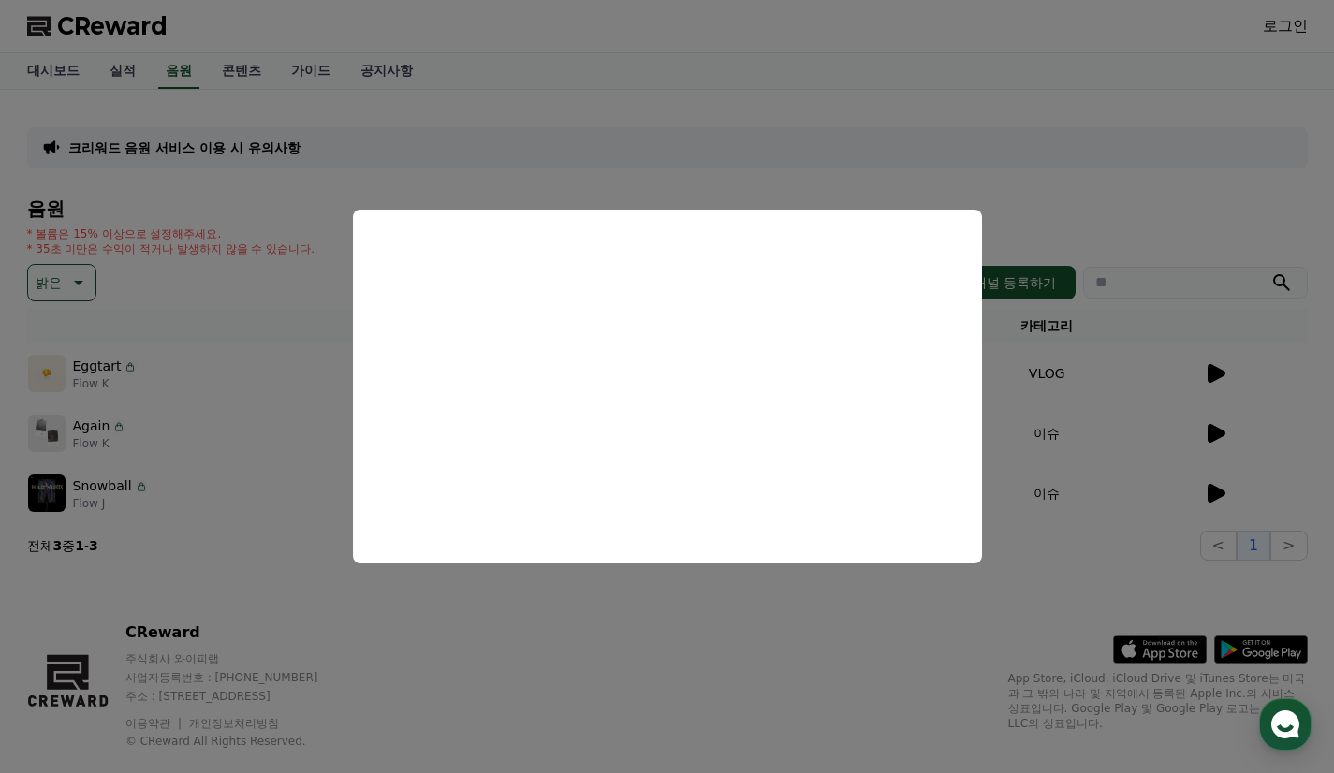
click at [1053, 408] on button "close modal" at bounding box center [667, 386] width 1334 height 773
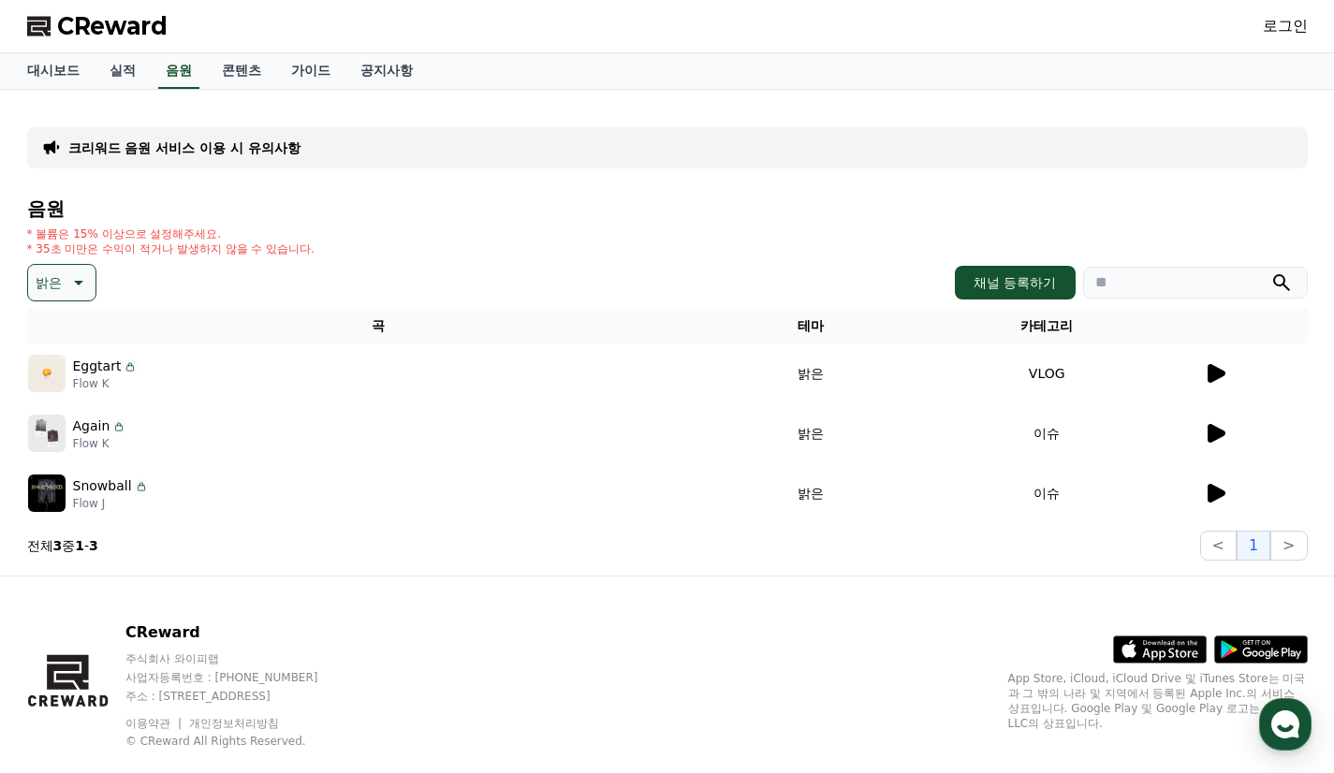
click at [69, 296] on button "밝은" at bounding box center [61, 282] width 69 height 37
click at [78, 389] on button "통통튀는" at bounding box center [63, 388] width 67 height 41
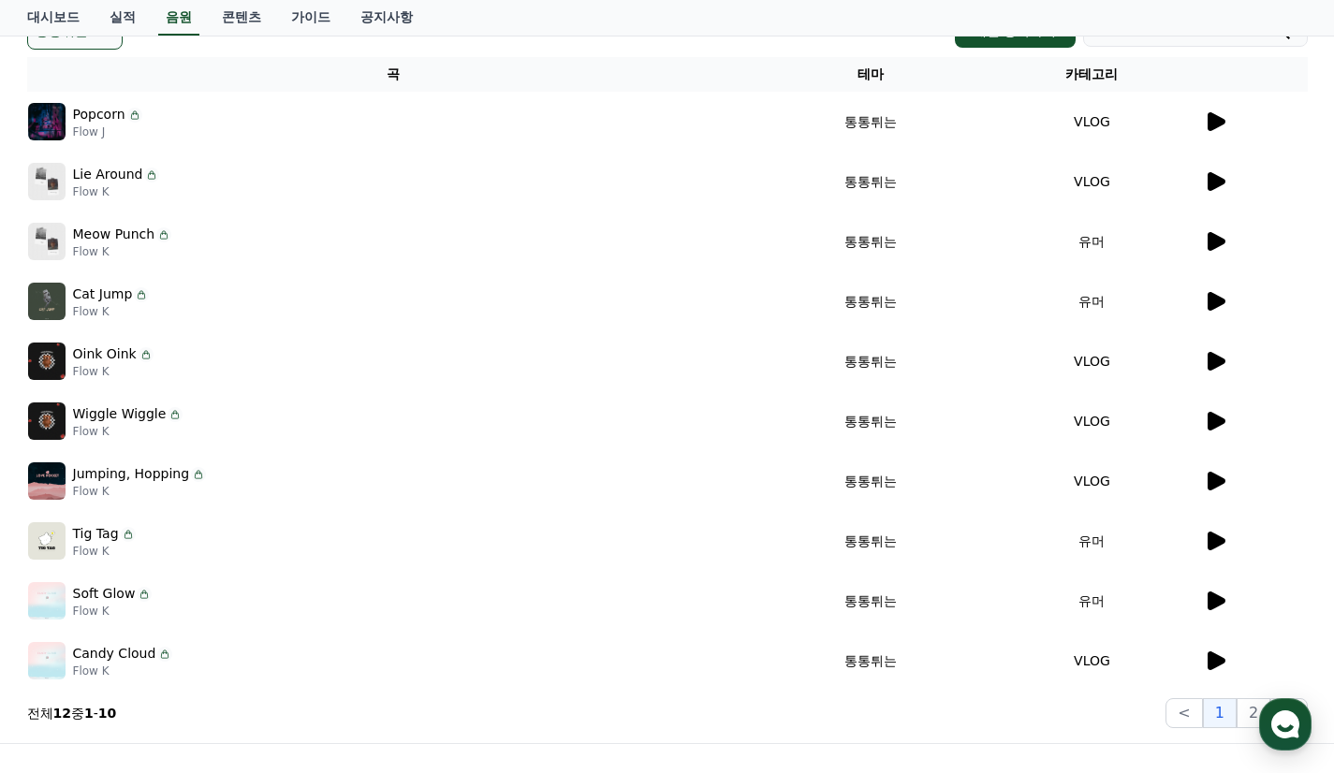
scroll to position [281, 0]
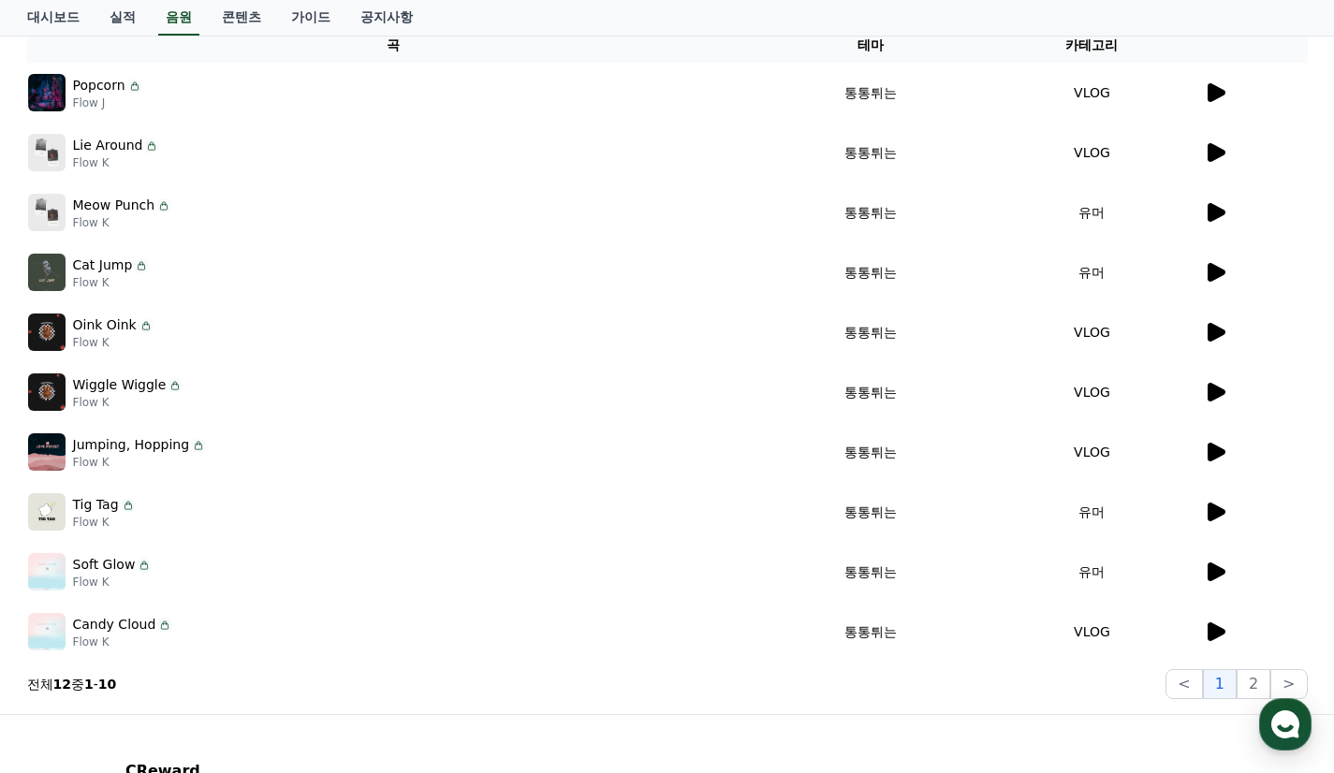
click at [1212, 511] on icon at bounding box center [1217, 512] width 18 height 19
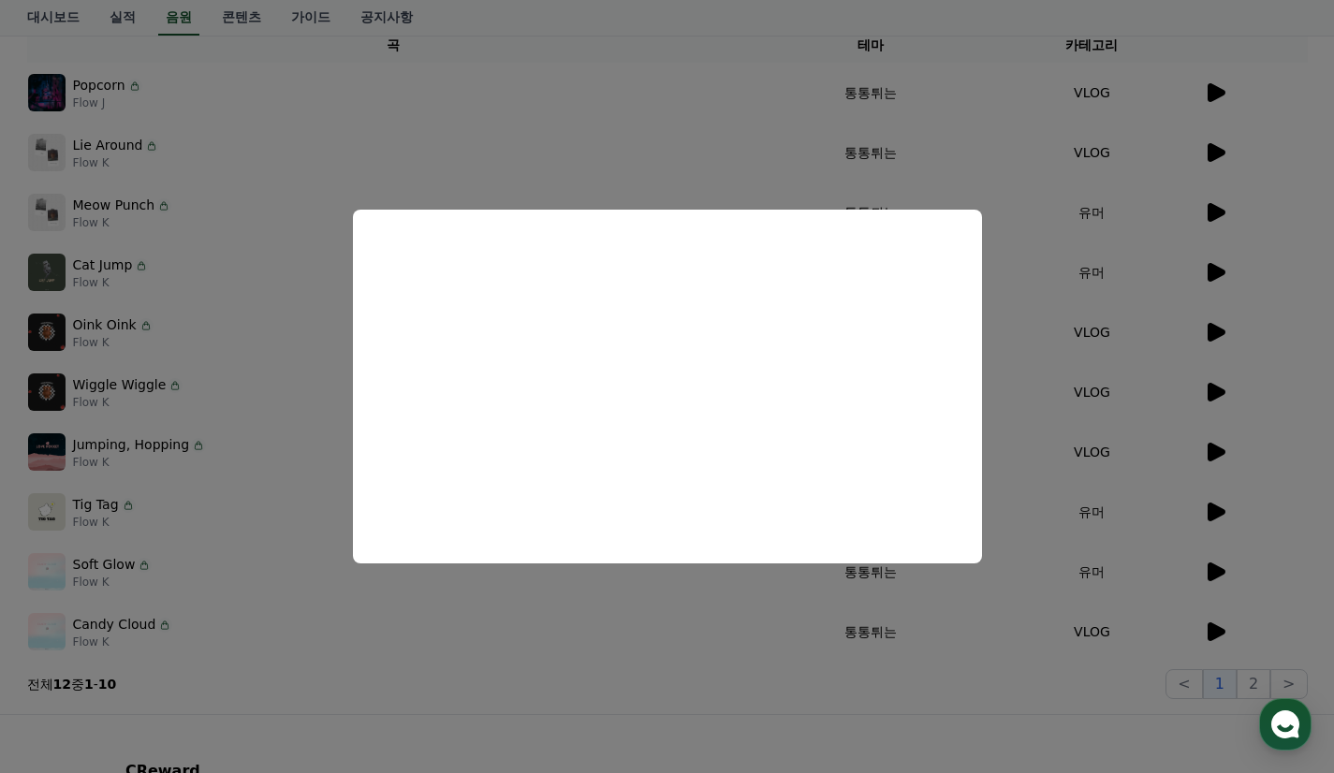
click at [1087, 434] on button "close modal" at bounding box center [667, 386] width 1334 height 773
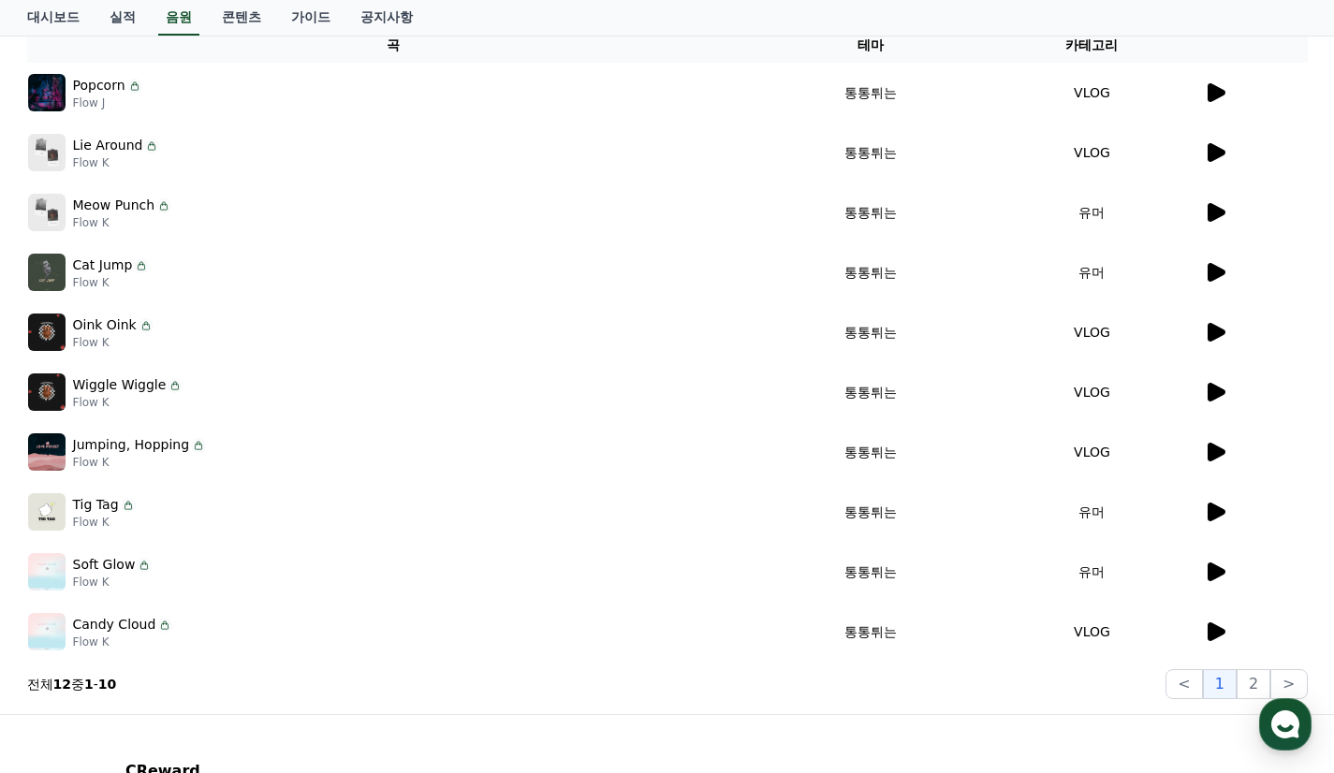
click at [1221, 571] on icon at bounding box center [1217, 572] width 18 height 19
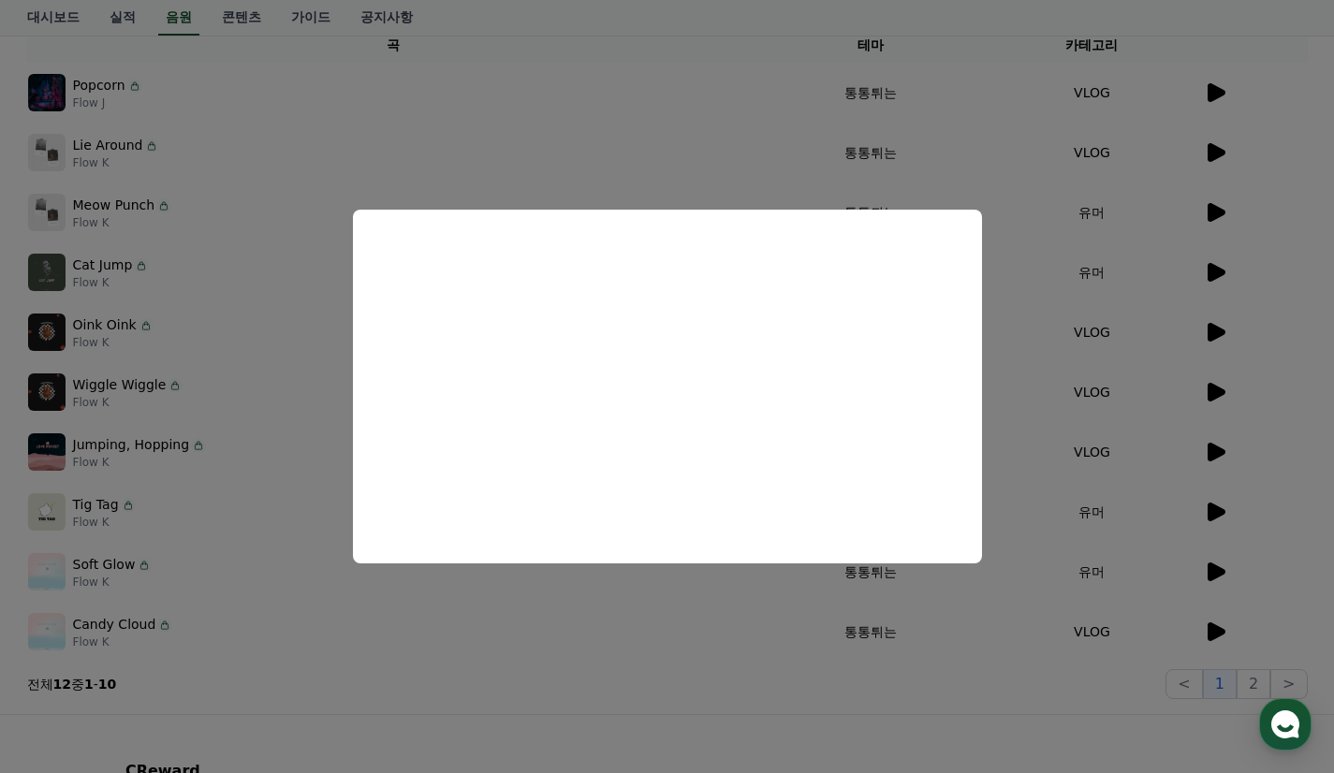
click at [1135, 463] on button "close modal" at bounding box center [667, 386] width 1334 height 773
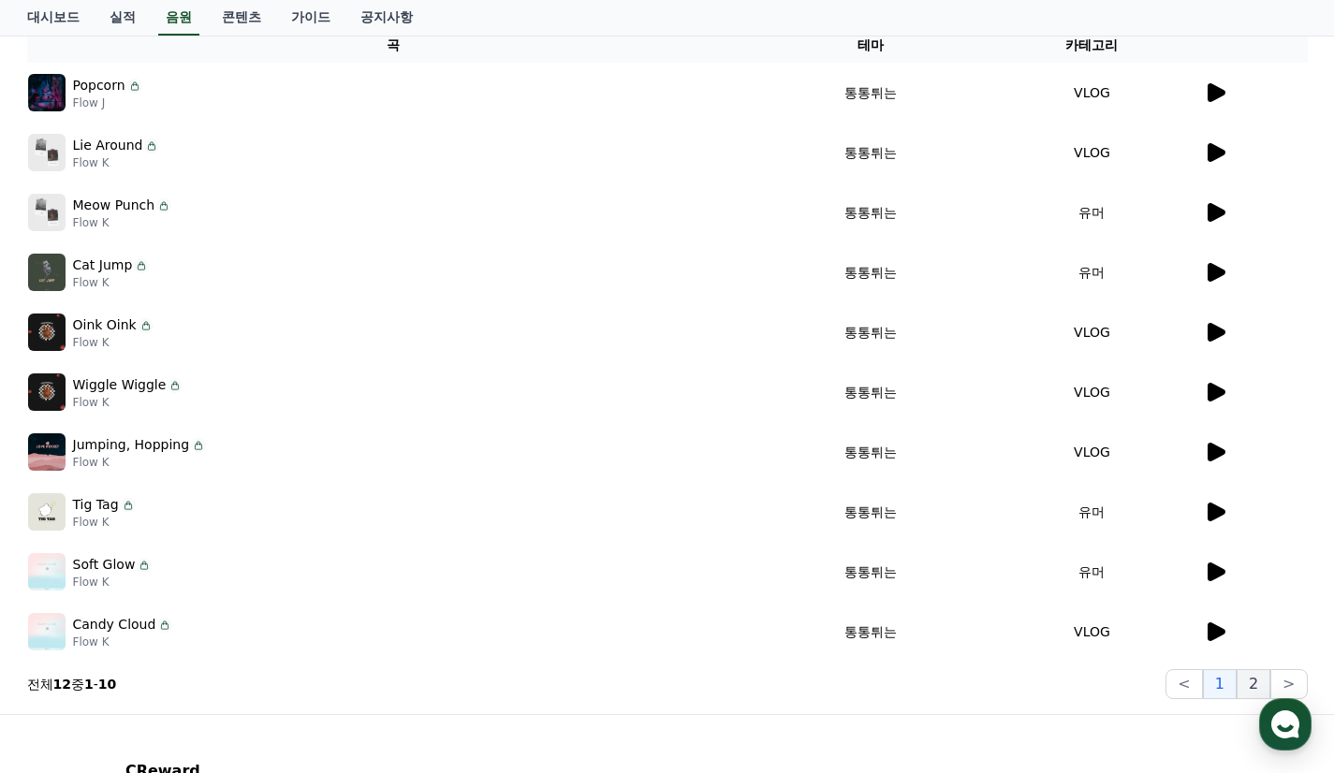
click at [1259, 677] on button "2" at bounding box center [1254, 684] width 34 height 30
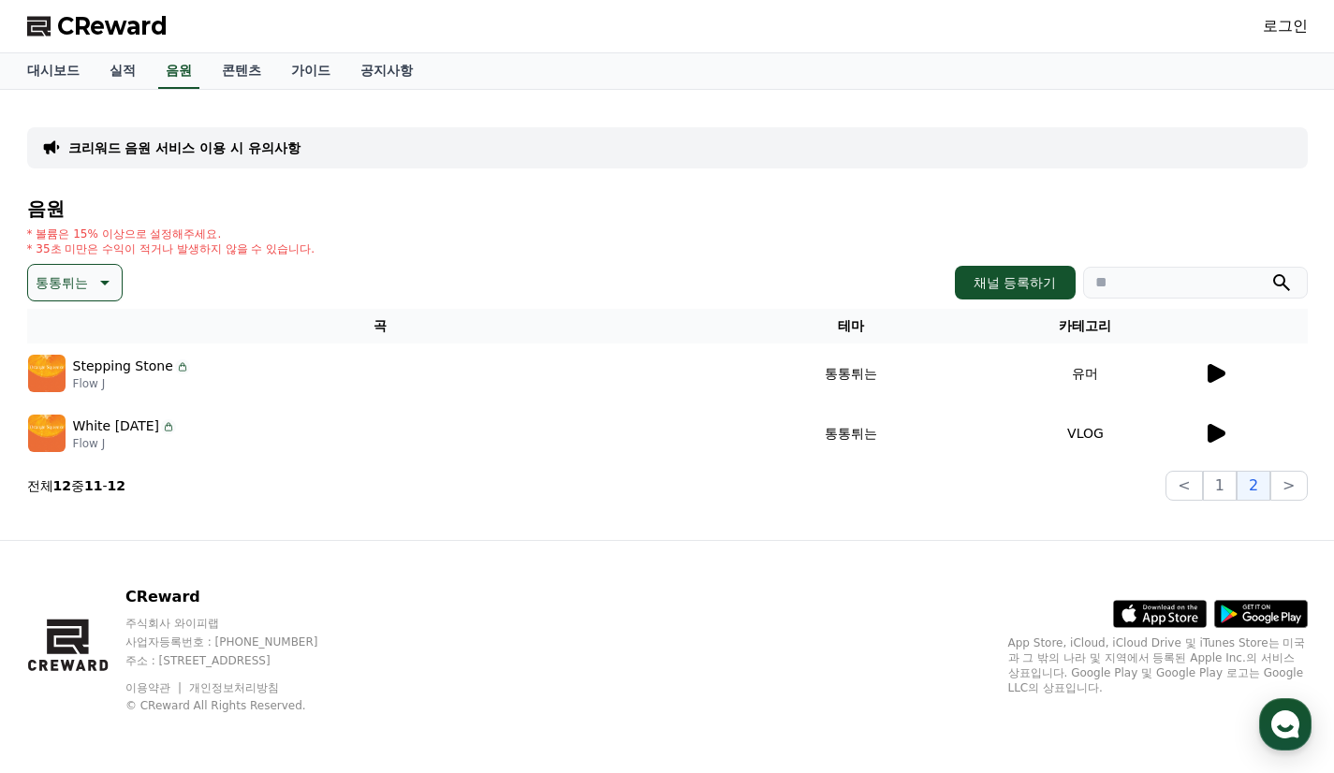
click at [59, 291] on p "통통튀는" at bounding box center [62, 283] width 52 height 26
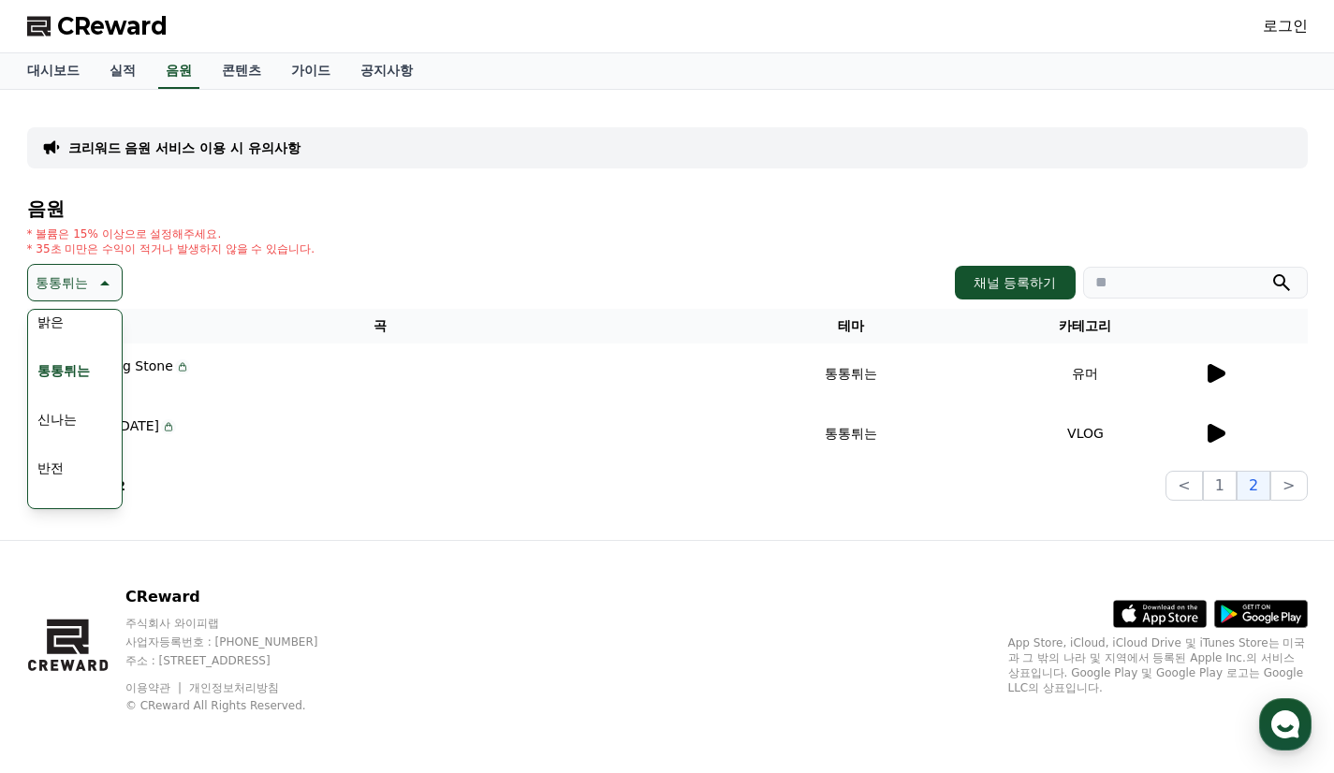
scroll to position [187, 0]
click at [68, 430] on button "신나는" at bounding box center [57, 437] width 54 height 41
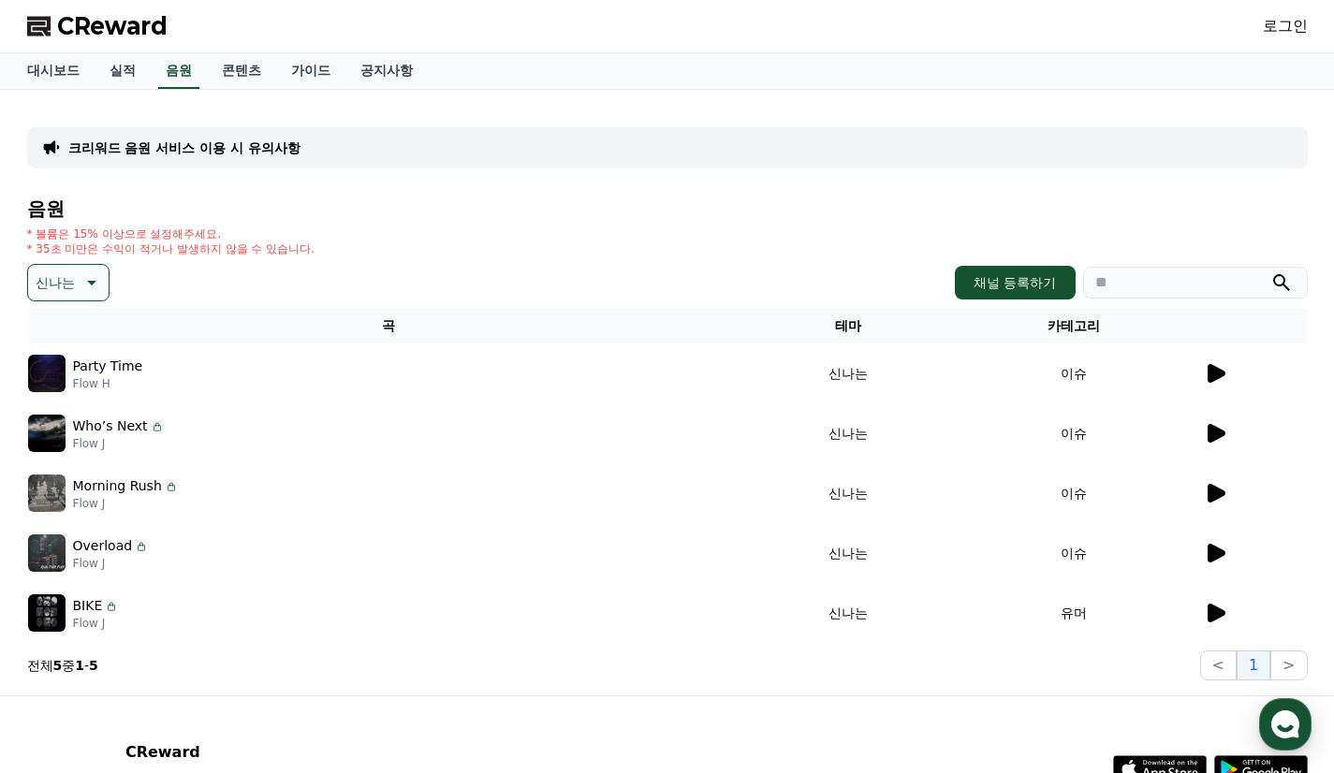
click at [83, 285] on icon at bounding box center [90, 283] width 22 height 22
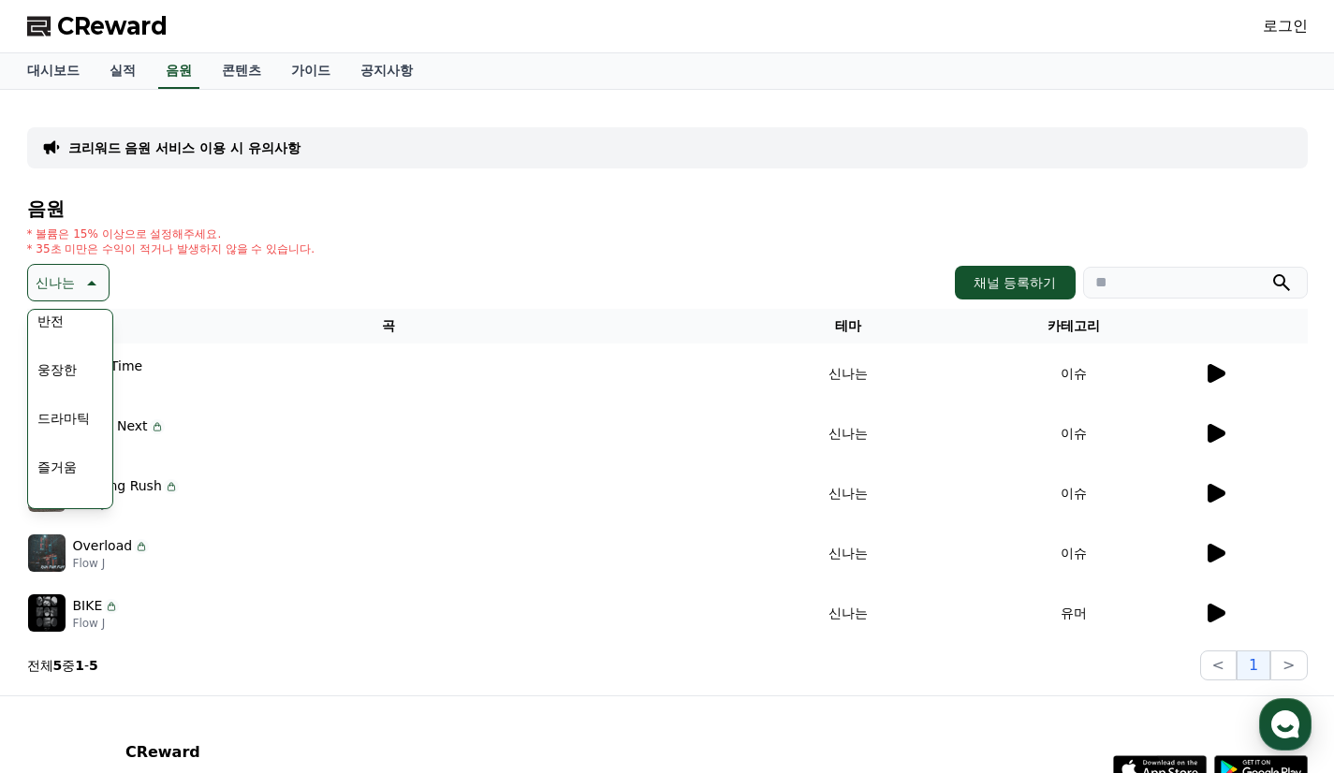
scroll to position [374, 0]
click at [64, 433] on button "즐거움" at bounding box center [57, 444] width 54 height 41
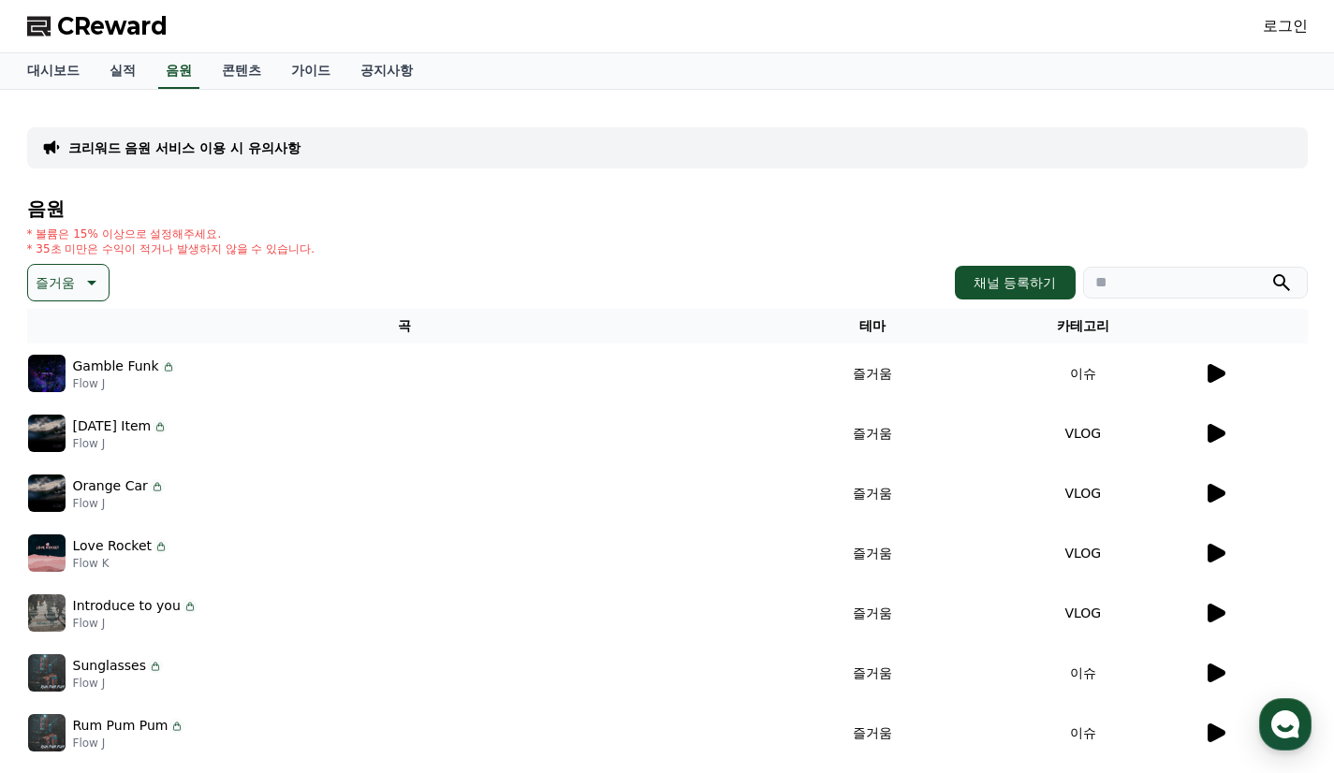
click at [1099, 272] on input "search" at bounding box center [1195, 283] width 225 height 32
paste input "**********"
click at [1291, 286] on icon "submit" at bounding box center [1281, 283] width 22 height 22
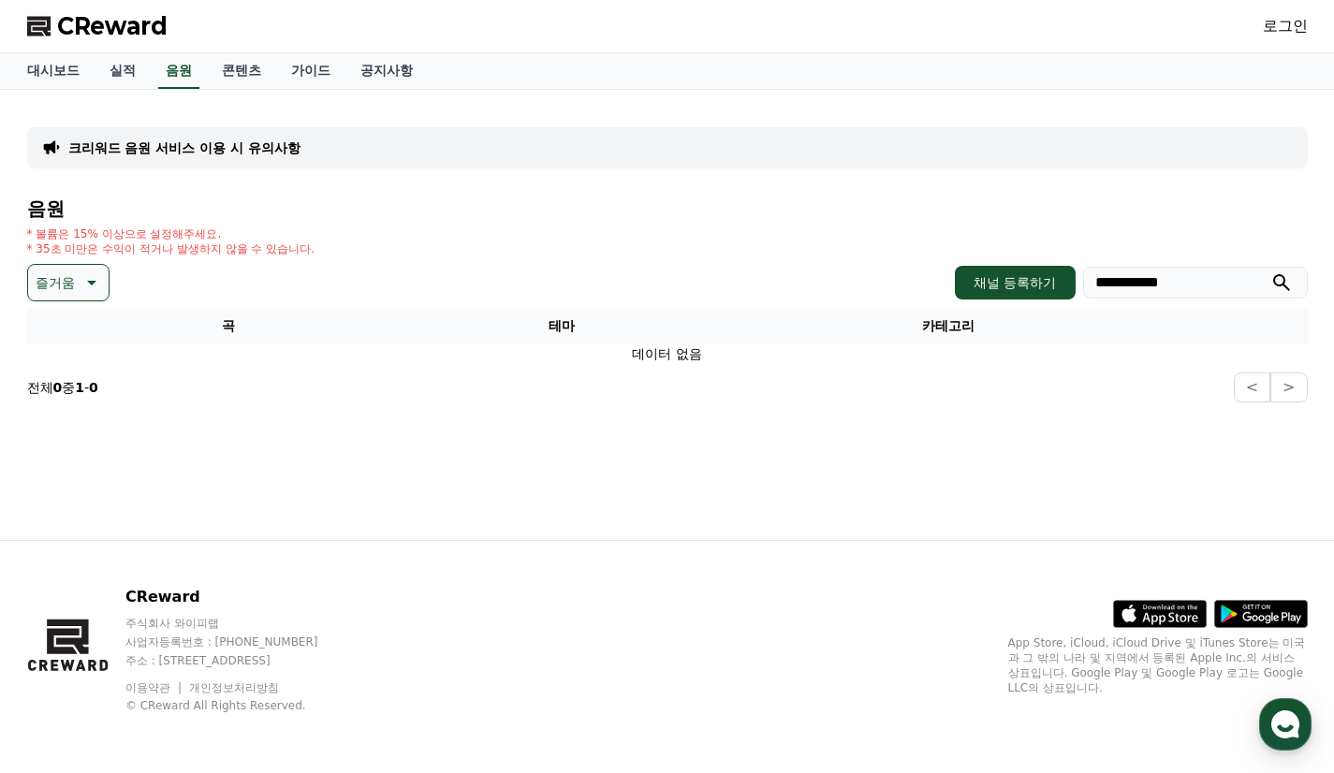
drag, startPoint x: 1096, startPoint y: 282, endPoint x: 1234, endPoint y: 280, distance: 137.6
click at [1234, 280] on input "**********" at bounding box center [1195, 283] width 225 height 32
paste input "**********"
drag, startPoint x: 1195, startPoint y: 286, endPoint x: 1306, endPoint y: 282, distance: 111.5
click at [1306, 282] on input "**********" at bounding box center [1195, 283] width 225 height 32
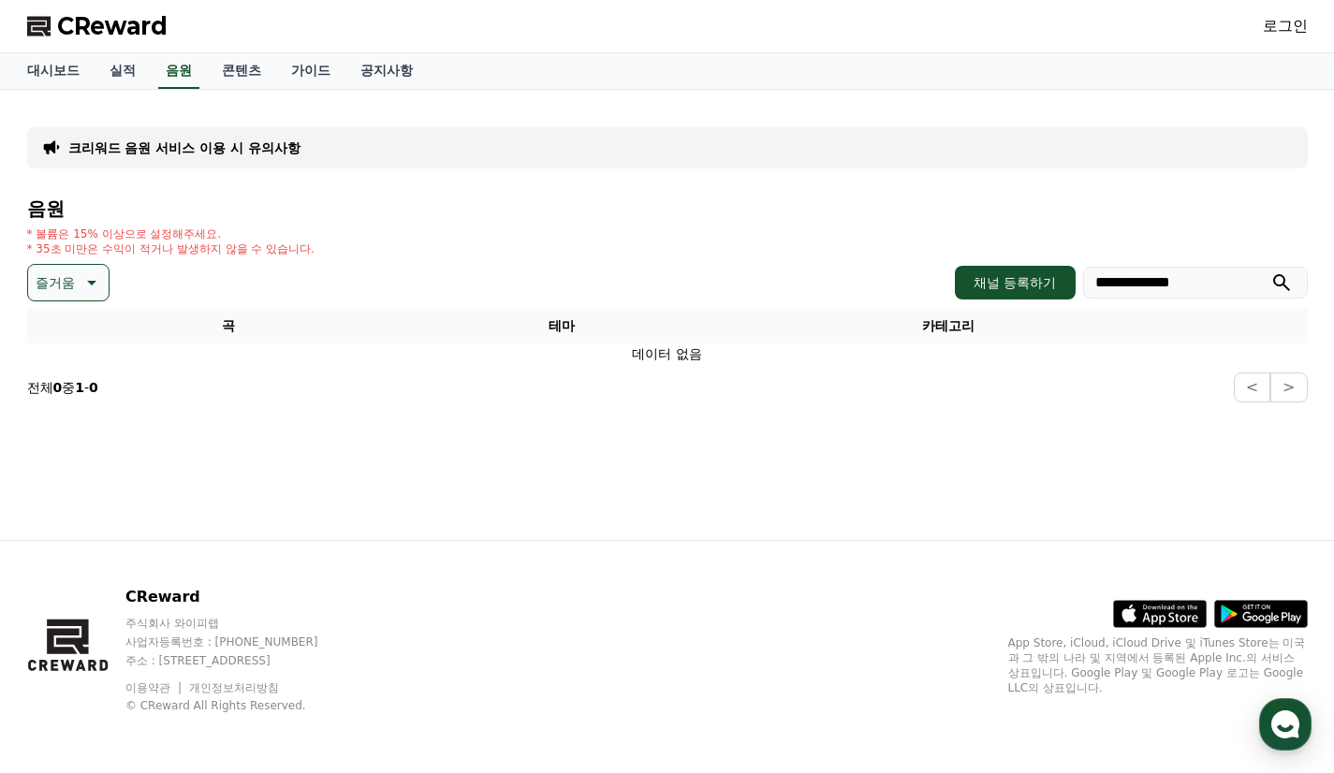
click at [1270, 272] on button "submit" at bounding box center [1281, 283] width 22 height 22
drag, startPoint x: 1193, startPoint y: 283, endPoint x: 955, endPoint y: 284, distance: 237.8
click at [955, 284] on div "**********" at bounding box center [1131, 283] width 352 height 34
paste input "search"
type input "*****"
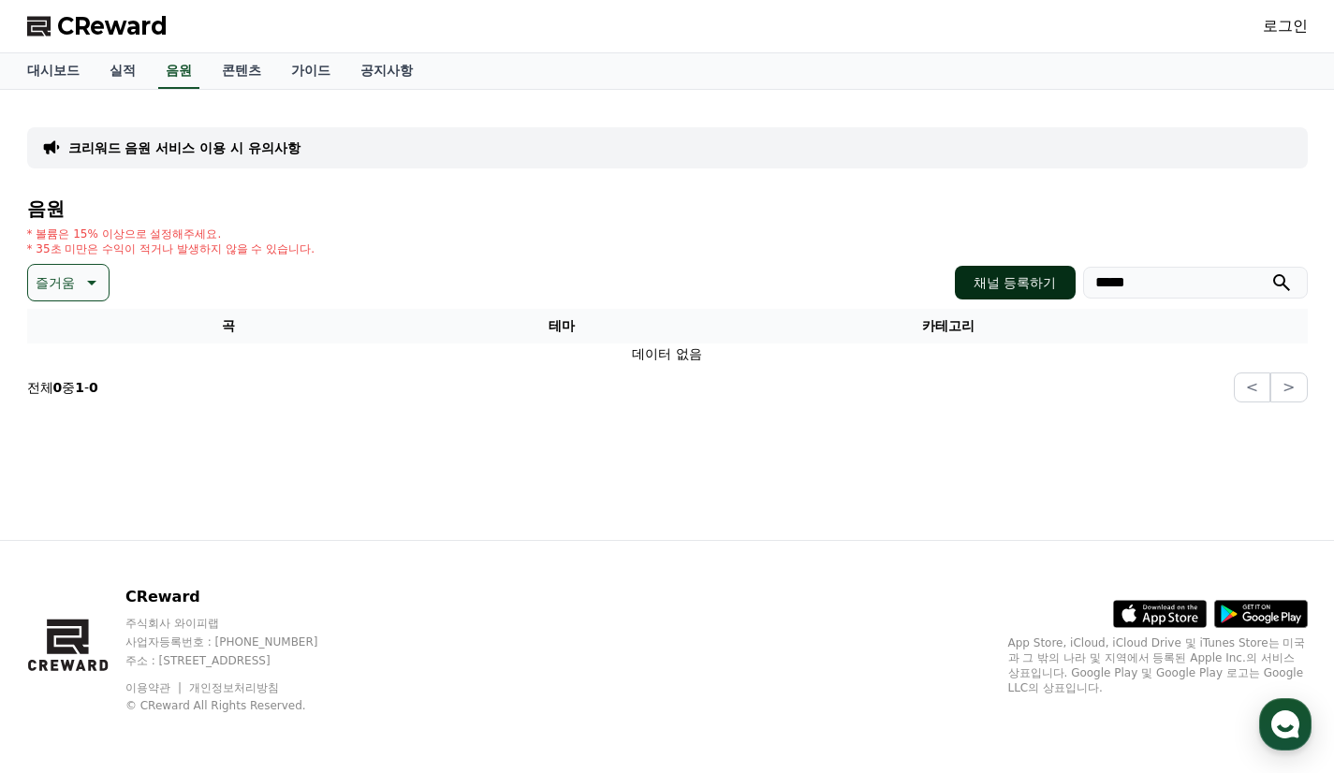
click at [1270, 272] on button "submit" at bounding box center [1281, 283] width 22 height 22
click at [61, 66] on link "대시보드" at bounding box center [53, 71] width 82 height 36
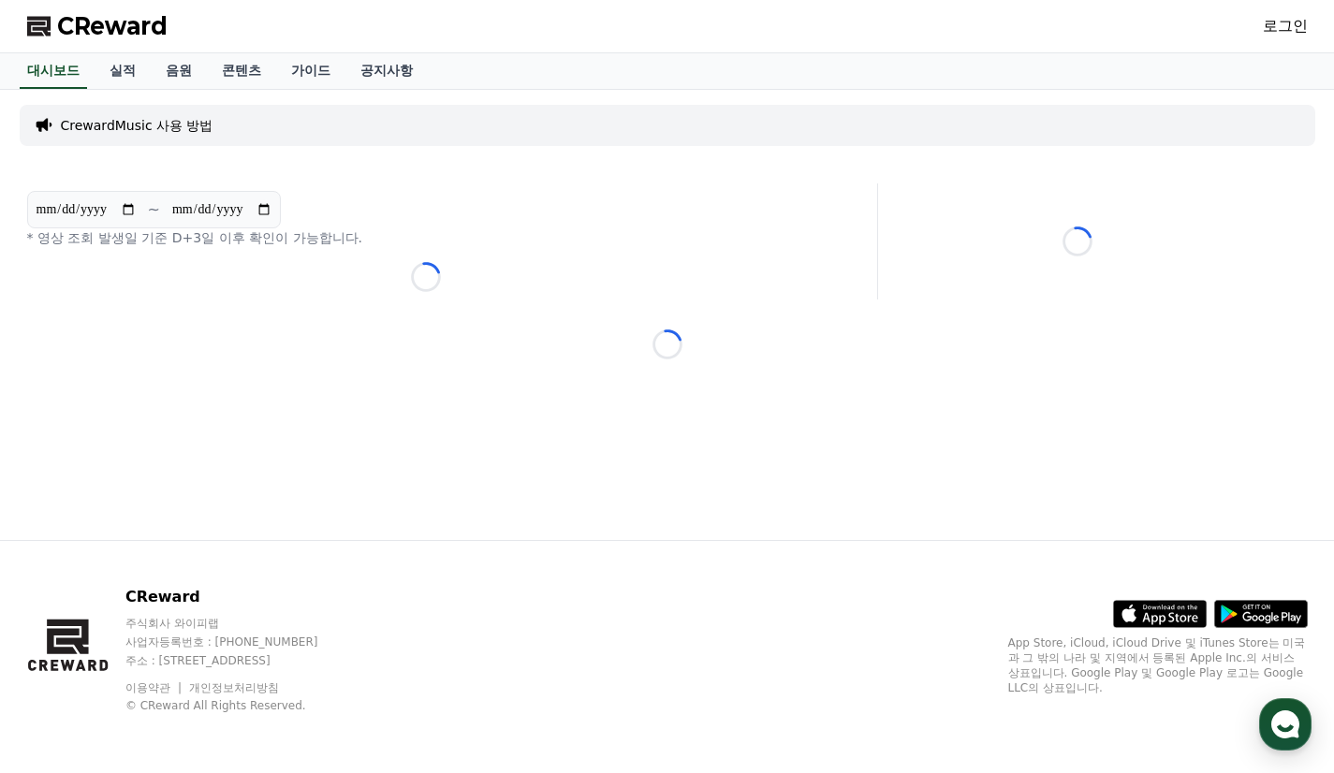
click at [95, 21] on span "CReward" at bounding box center [112, 26] width 110 height 30
